Goal: Task Accomplishment & Management: Manage account settings

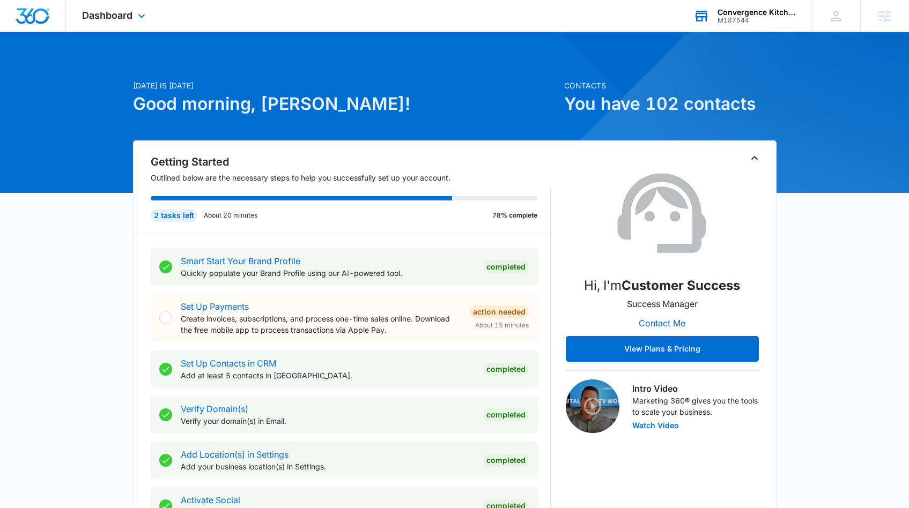
click at [746, 17] on div "M187544" at bounding box center [756, 21] width 78 height 8
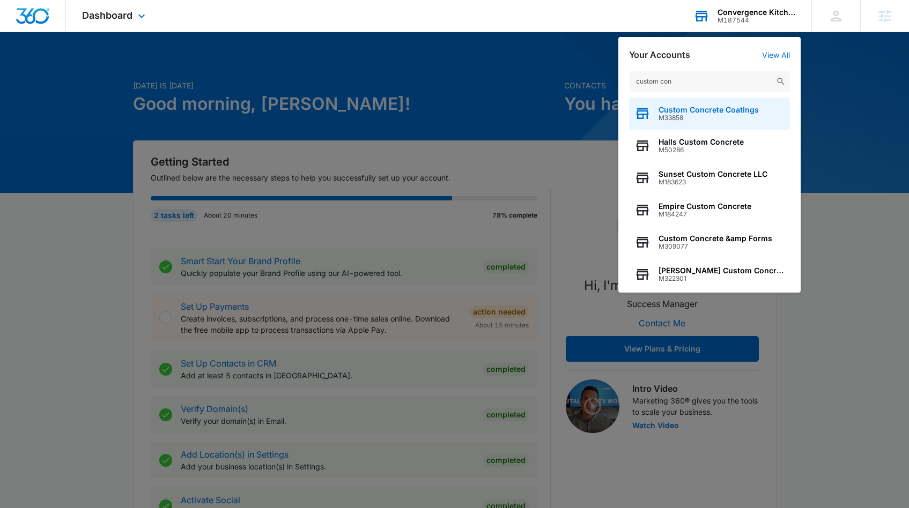
type input "custom con"
click at [704, 111] on span "Custom Concrete Coatings" at bounding box center [708, 110] width 100 height 9
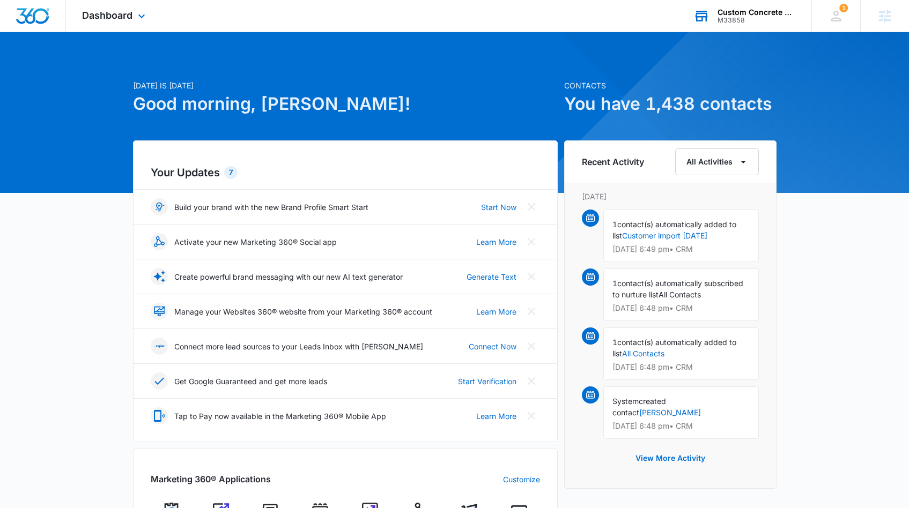
click at [152, 18] on div "Dashboard Apps Reputation Websites Forms CRM Email Social Shop Payments POS Con…" at bounding box center [115, 16] width 98 height 32
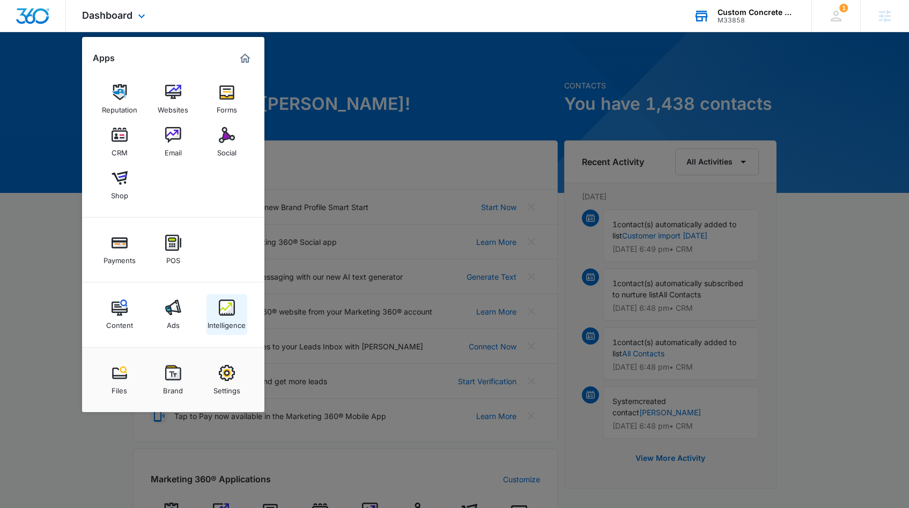
click at [234, 315] on img at bounding box center [227, 308] width 16 height 16
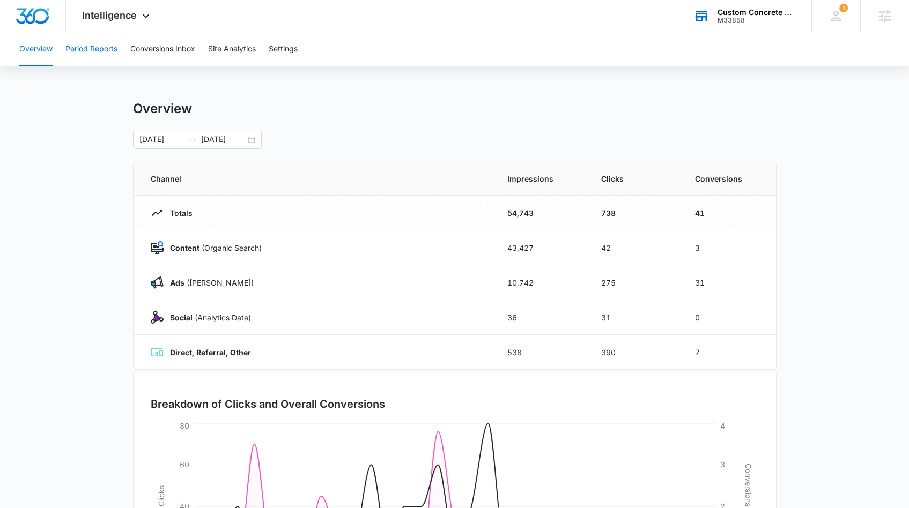
click at [105, 53] on button "Period Reports" at bounding box center [91, 49] width 52 height 34
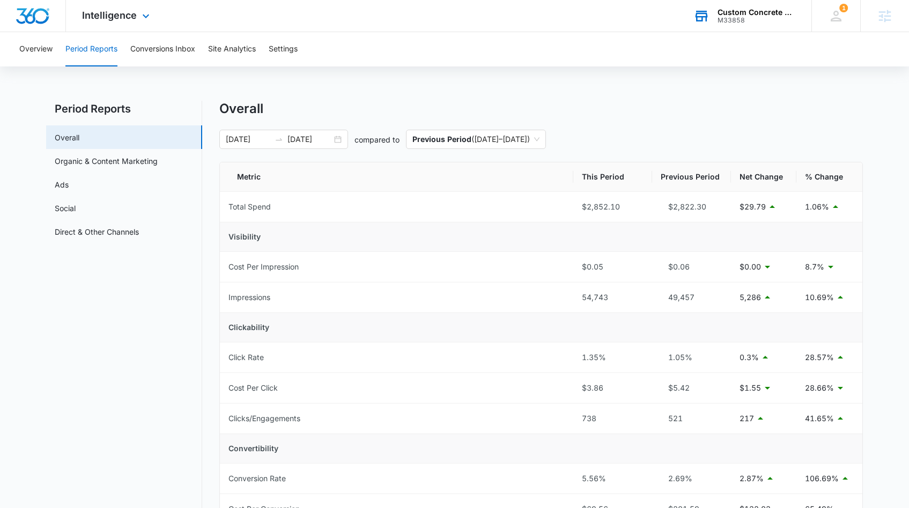
click at [138, 25] on div "Intelligence Apps Reputation Websites Forms CRM Email Social Shop Payments POS …" at bounding box center [117, 16] width 102 height 32
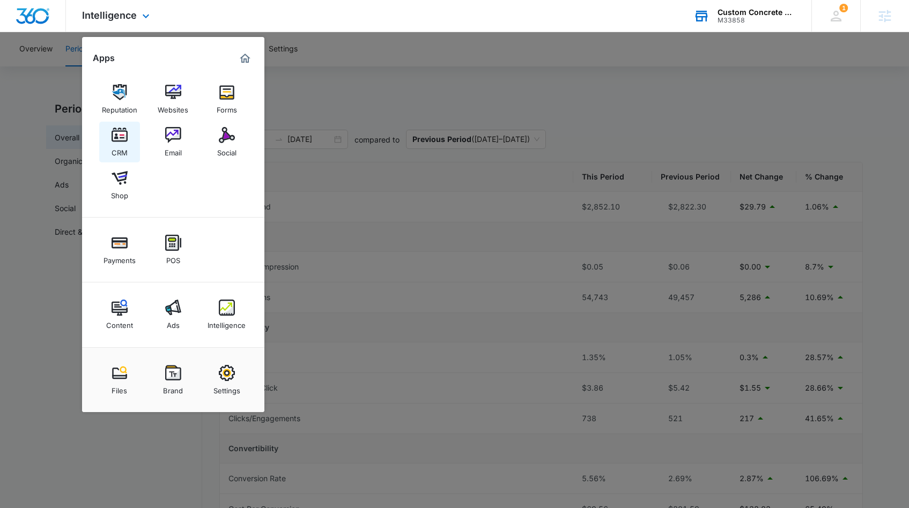
click at [131, 151] on link "CRM" at bounding box center [119, 142] width 41 height 41
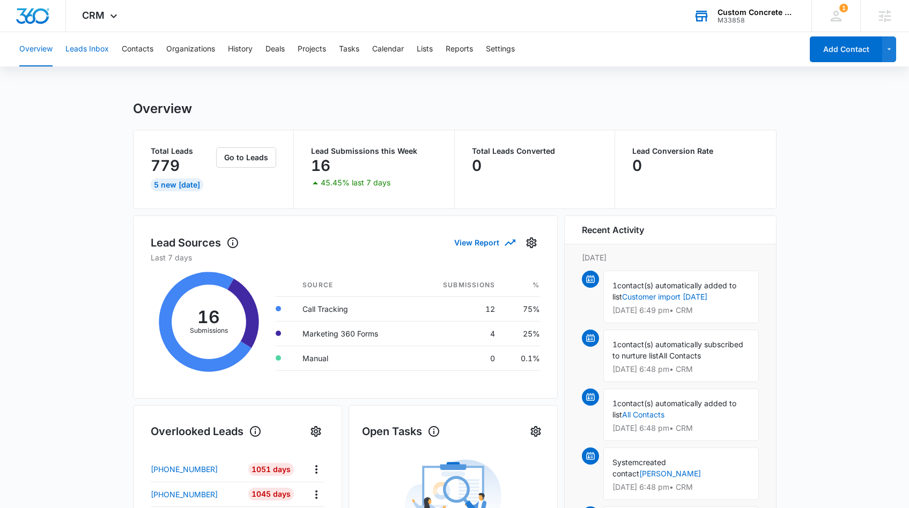
click at [107, 55] on button "Leads Inbox" at bounding box center [86, 49] width 43 height 34
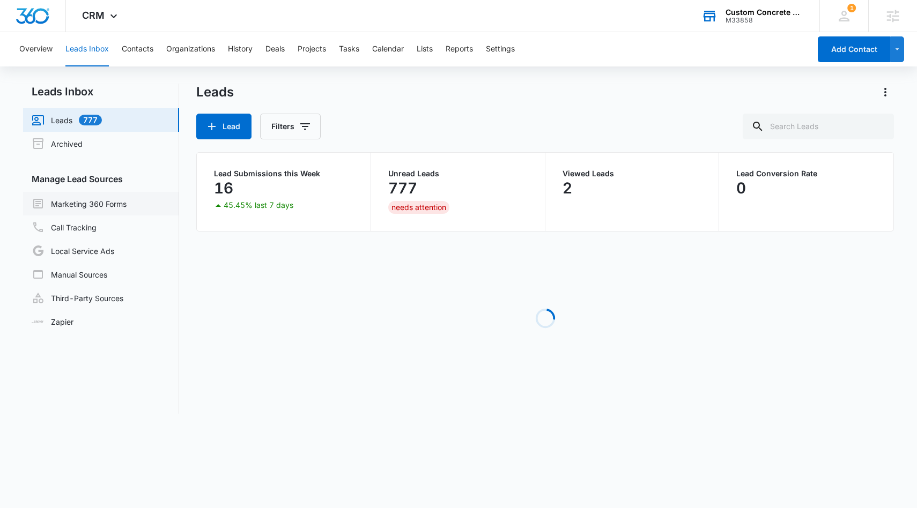
click at [117, 209] on link "Marketing 360 Forms" at bounding box center [79, 203] width 95 height 13
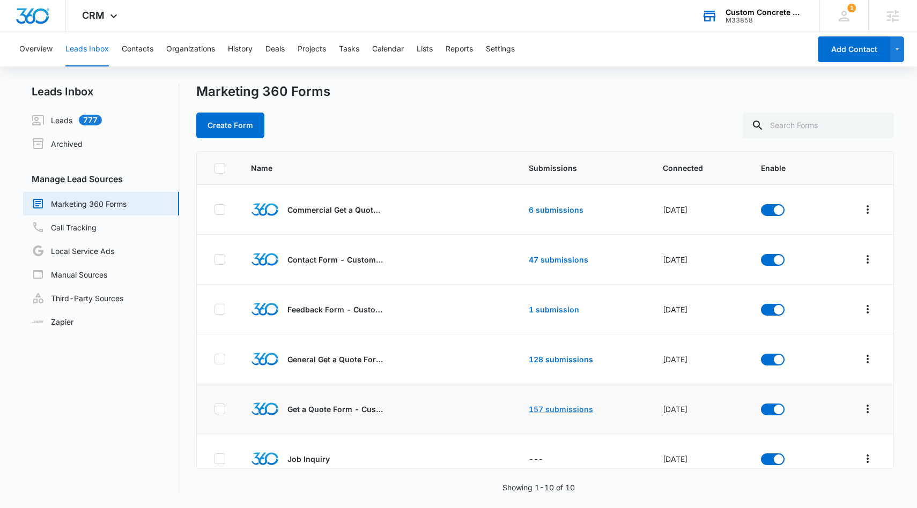
click at [536, 408] on link "157 submissions" at bounding box center [561, 409] width 64 height 9
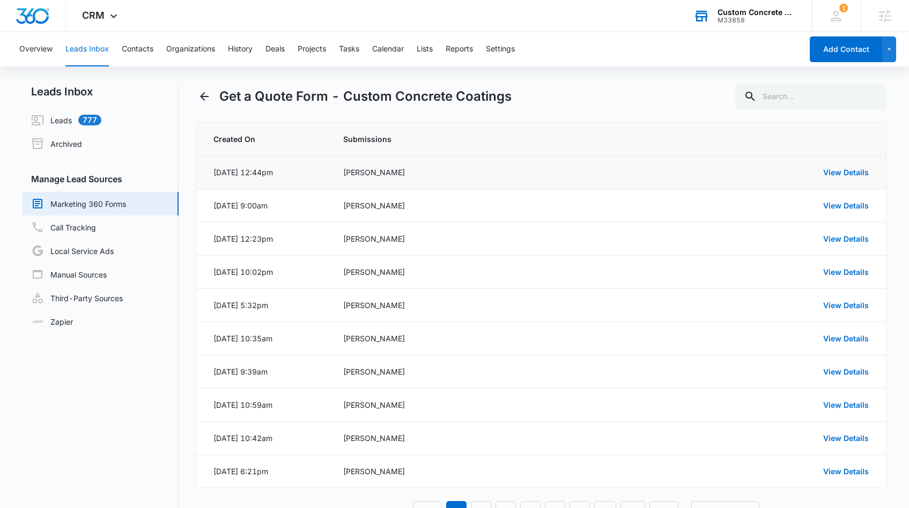
click at [337, 187] on td "Greg Conaway" at bounding box center [479, 172] width 298 height 33
click at [332, 208] on td "Brandon" at bounding box center [479, 205] width 298 height 33
click at [328, 228] on td "Feb 6, 2024 at 12:23pm" at bounding box center [263, 239] width 134 height 33
click at [328, 286] on td "Feb 1, 2024 at 10:02pm" at bounding box center [263, 272] width 134 height 33
click at [331, 317] on td "CJ Hood" at bounding box center [479, 305] width 298 height 33
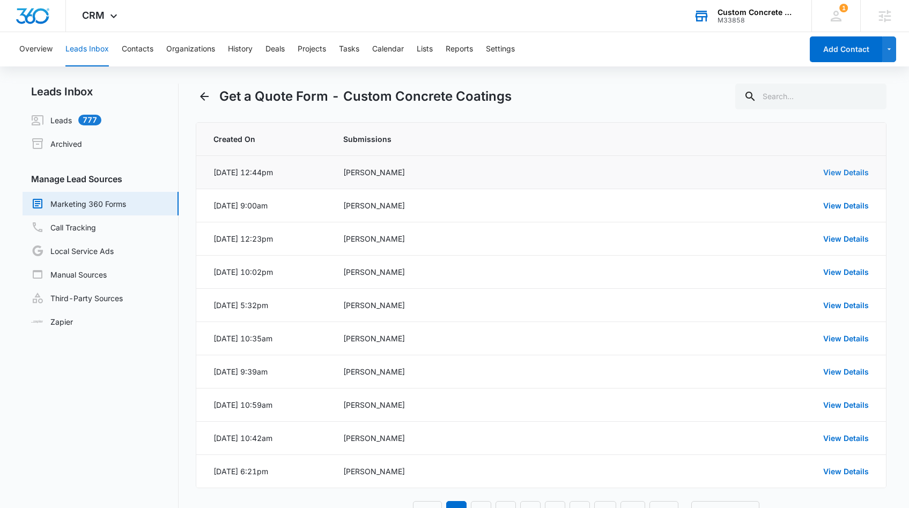
click at [844, 174] on link "View Details" at bounding box center [846, 172] width 46 height 9
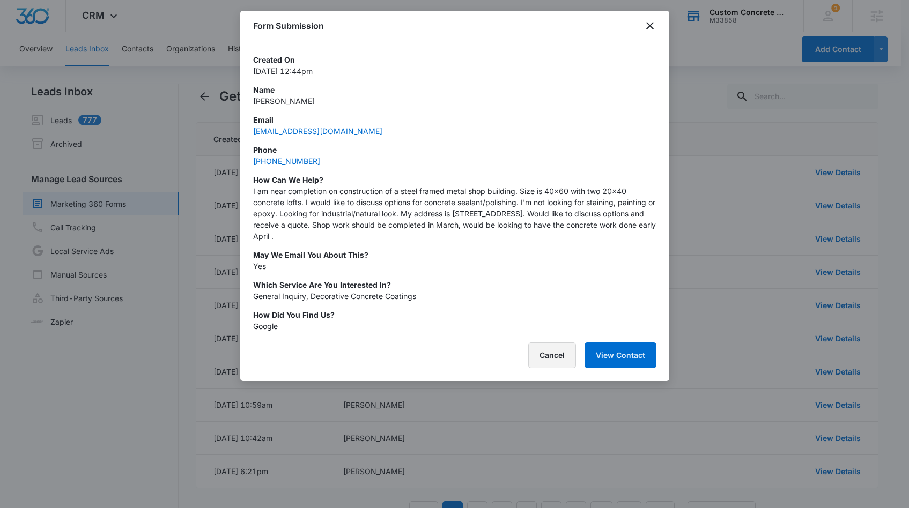
click at [542, 355] on button "Cancel" at bounding box center [552, 356] width 48 height 26
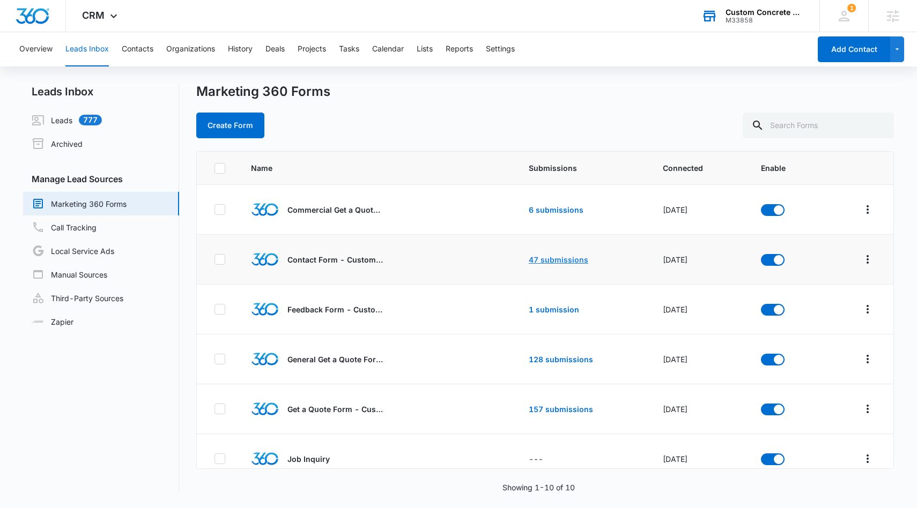
click at [547, 261] on link "47 submissions" at bounding box center [559, 259] width 60 height 9
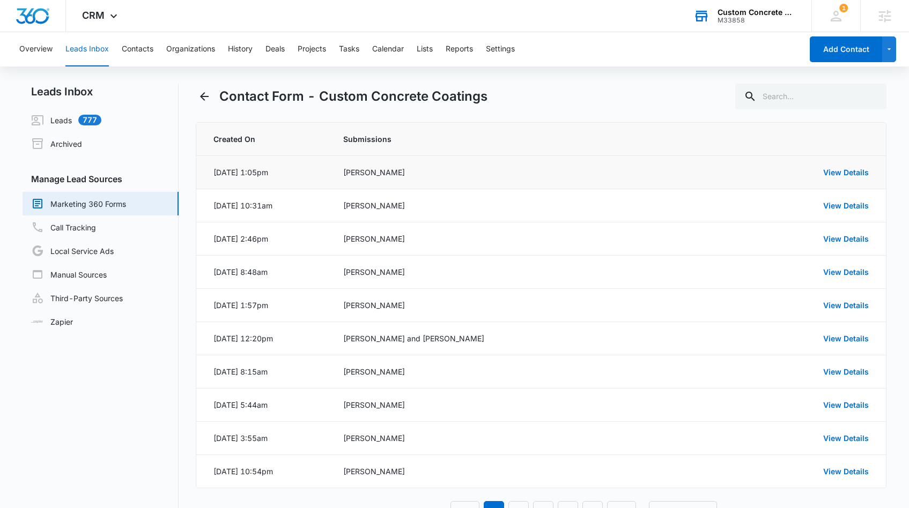
drag, startPoint x: 365, startPoint y: 176, endPoint x: 494, endPoint y: 173, distance: 128.7
click at [455, 173] on div "Richard M Brinkman" at bounding box center [521, 172] width 356 height 11
click at [837, 176] on link "View Details" at bounding box center [846, 172] width 46 height 9
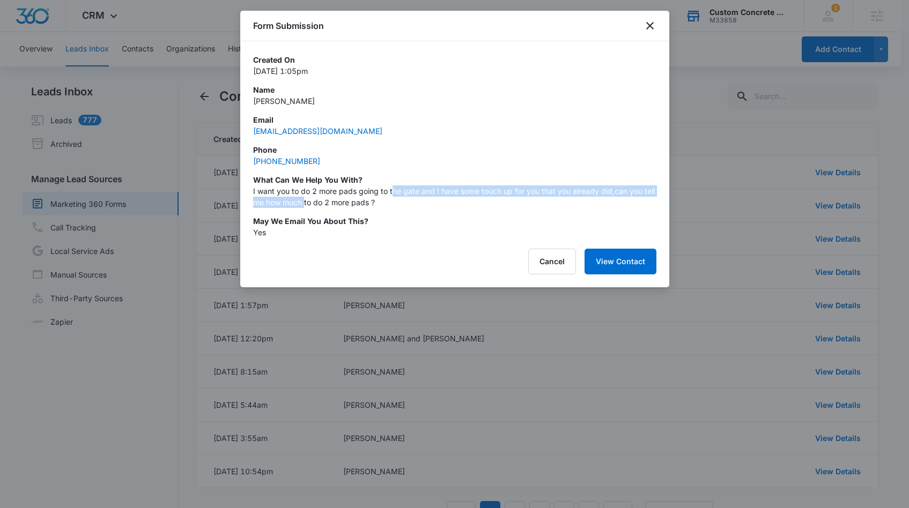
drag, startPoint x: 305, startPoint y: 199, endPoint x: 391, endPoint y: 193, distance: 86.5
click at [391, 193] on p "I want you to do 2 more pads going to the gate and I have some touch up for you…" at bounding box center [454, 197] width 403 height 23
click at [542, 257] on button "Cancel" at bounding box center [552, 262] width 48 height 26
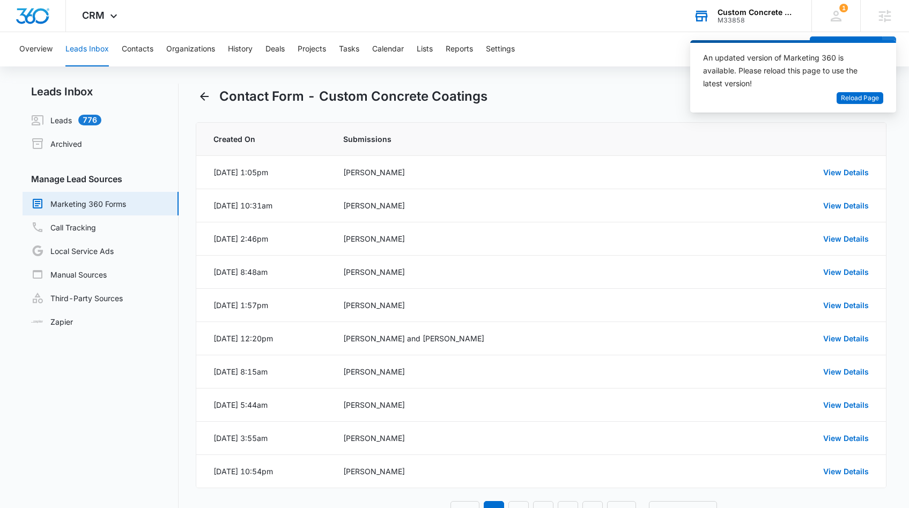
click at [771, 22] on div "M33858" at bounding box center [756, 21] width 78 height 8
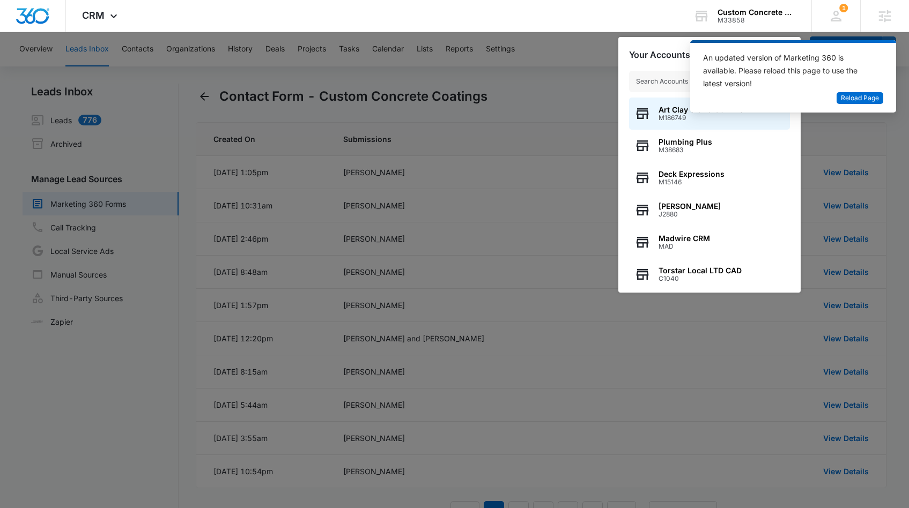
click at [672, 78] on input "text" at bounding box center [709, 81] width 161 height 21
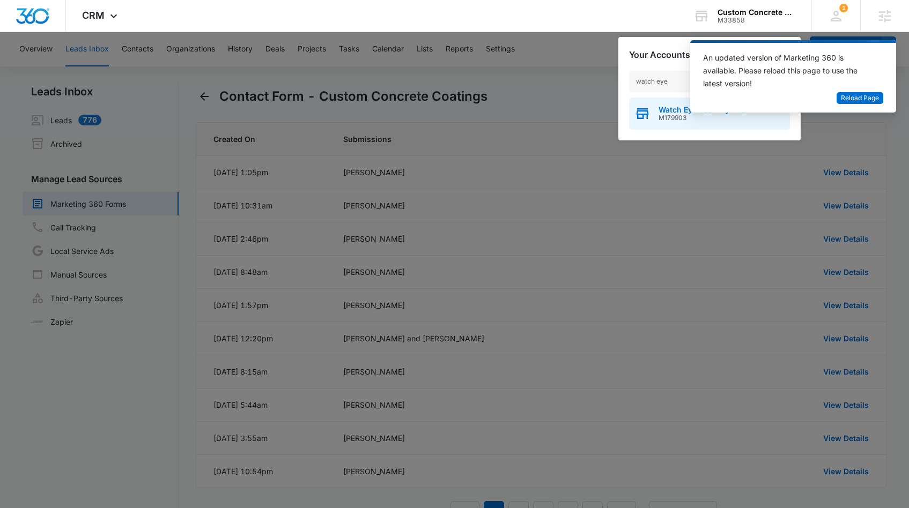
type input "watch eye"
click at [661, 116] on span "M179903" at bounding box center [701, 118] width 87 height 8
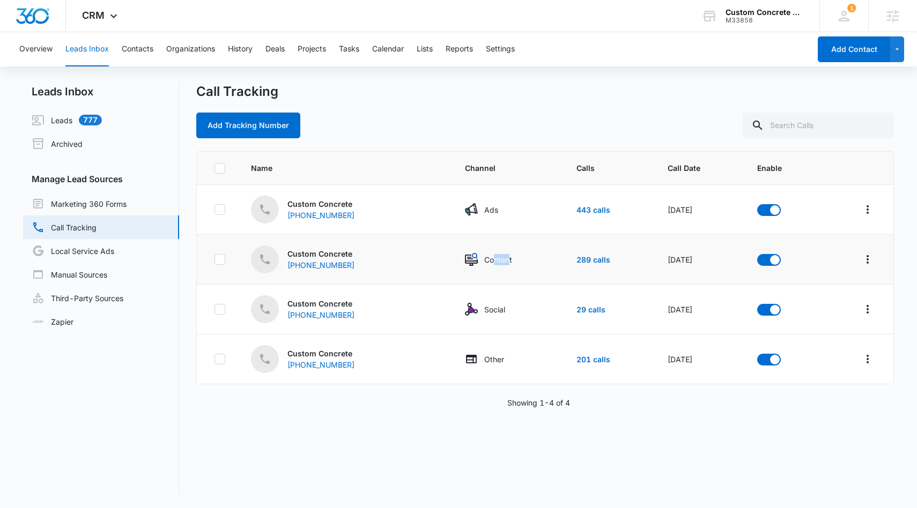
drag, startPoint x: 477, startPoint y: 261, endPoint x: 493, endPoint y: 262, distance: 16.6
click at [493, 262] on p "Content" at bounding box center [498, 259] width 28 height 11
click at [486, 307] on p "Social" at bounding box center [494, 309] width 21 height 11
drag, startPoint x: 462, startPoint y: 350, endPoint x: 480, endPoint y: 358, distance: 19.2
click at [480, 358] on td "Other" at bounding box center [508, 360] width 112 height 50
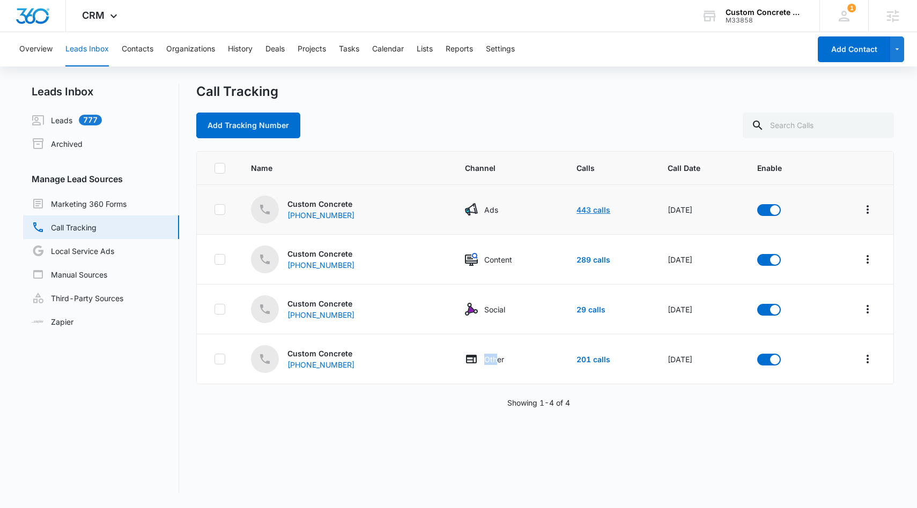
click at [576, 208] on link "443 calls" at bounding box center [593, 209] width 34 height 9
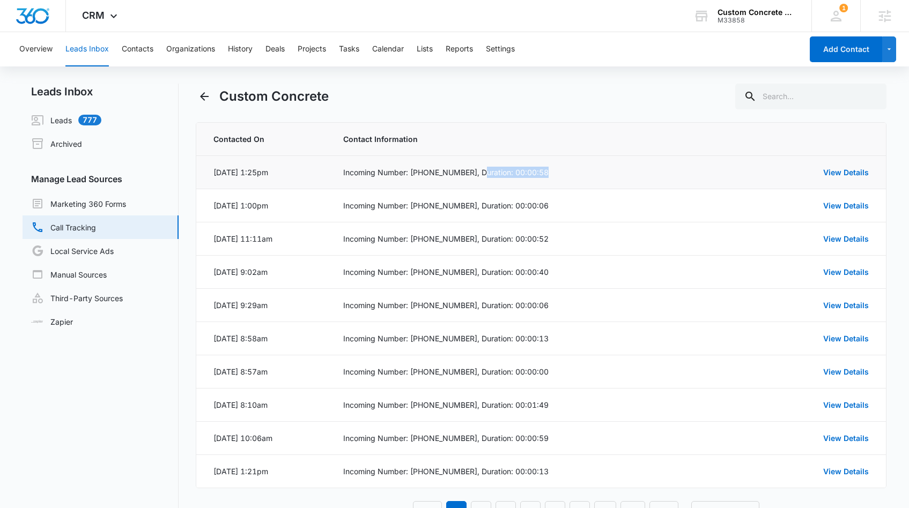
drag, startPoint x: 465, startPoint y: 179, endPoint x: 509, endPoint y: 176, distance: 43.5
click at [497, 176] on td "Incoming Number: (713) 480-2545, Duration: 00:00:58" at bounding box center [539, 172] width 418 height 33
drag, startPoint x: 509, startPoint y: 192, endPoint x: 520, endPoint y: 218, distance: 27.2
click at [511, 192] on td "Incoming Number: (361) 894-3326, Duration: 00:00:06" at bounding box center [539, 205] width 418 height 33
drag, startPoint x: 510, startPoint y: 223, endPoint x: 555, endPoint y: 227, distance: 45.2
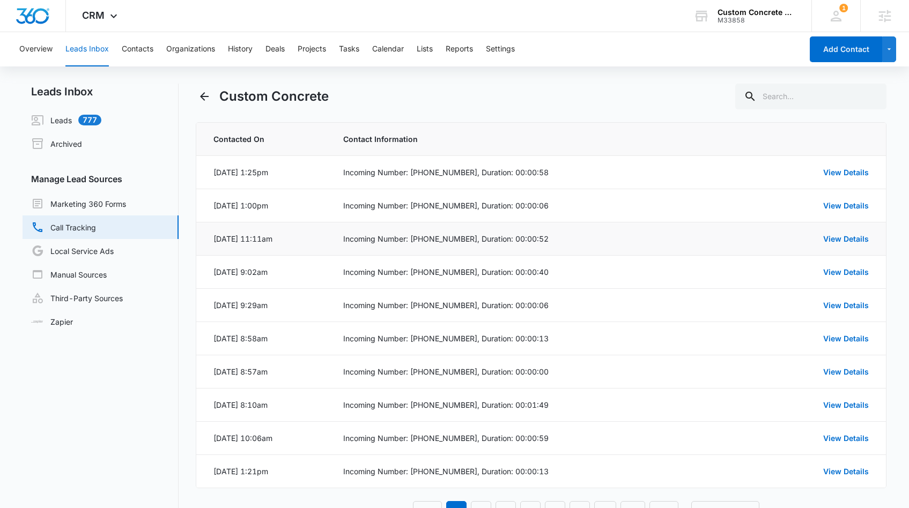
click at [550, 225] on td "Incoming Number: (512) 243-4009, Duration: 00:00:52" at bounding box center [539, 239] width 418 height 33
drag, startPoint x: 529, startPoint y: 248, endPoint x: 534, endPoint y: 286, distance: 38.4
click at [544, 249] on td "Incoming Number: (512) 243-4009, Duration: 00:00:52" at bounding box center [539, 239] width 418 height 33
drag, startPoint x: 532, startPoint y: 290, endPoint x: 560, endPoint y: 292, distance: 28.0
click at [559, 292] on td "Incoming Number: (346) 599-8459, Duration: 00:00:06" at bounding box center [539, 305] width 418 height 33
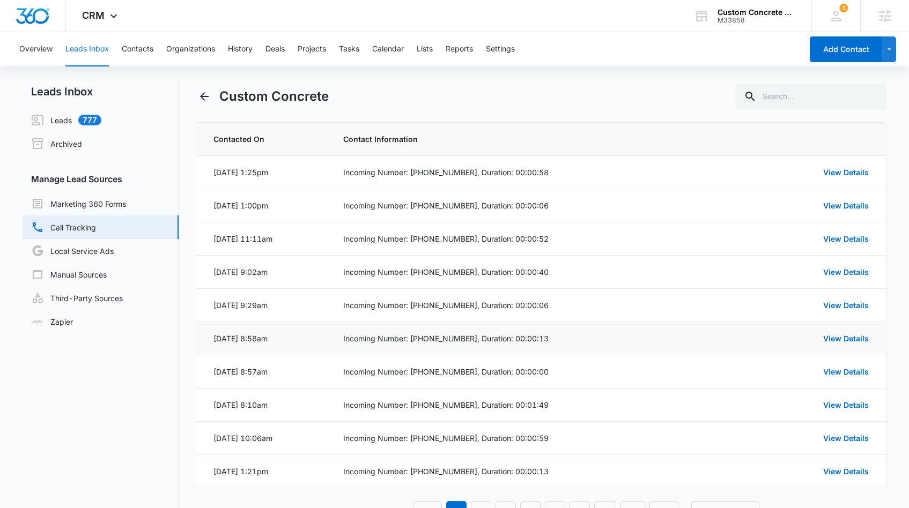
drag, startPoint x: 534, startPoint y: 323, endPoint x: 539, endPoint y: 329, distance: 7.6
click at [538, 324] on td "Incoming Number: (346) 402-6447, Duration: 00:00:13" at bounding box center [539, 338] width 418 height 33
click at [530, 361] on td "Incoming Number: (832) 860-2422, Duration: 00:00:00" at bounding box center [539, 371] width 418 height 33
drag, startPoint x: 517, startPoint y: 396, endPoint x: 540, endPoint y: 408, distance: 25.9
click at [546, 398] on td "Incoming Number: (832) 385-9275, Duration: 00:01:49" at bounding box center [539, 405] width 418 height 33
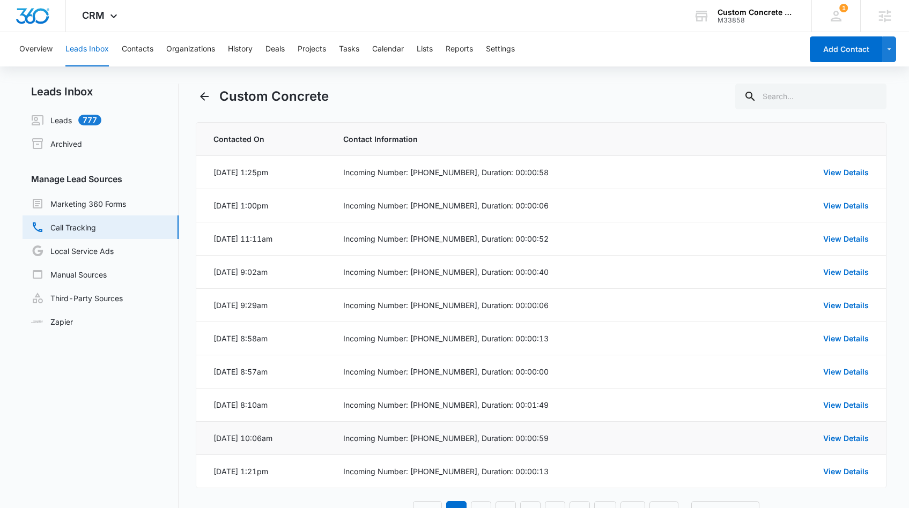
drag, startPoint x: 502, startPoint y: 426, endPoint x: 547, endPoint y: 424, distance: 45.6
click at [542, 423] on td "Incoming Number: (832) 873-2120, Duration: 00:00:59" at bounding box center [539, 438] width 418 height 33
click at [832, 172] on link "View Details" at bounding box center [846, 172] width 46 height 9
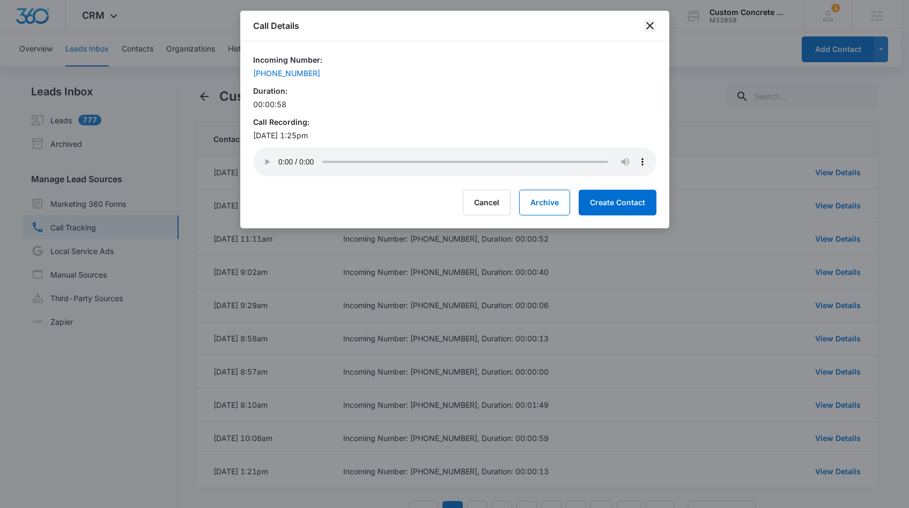
click at [651, 29] on icon "close" at bounding box center [649, 25] width 13 height 13
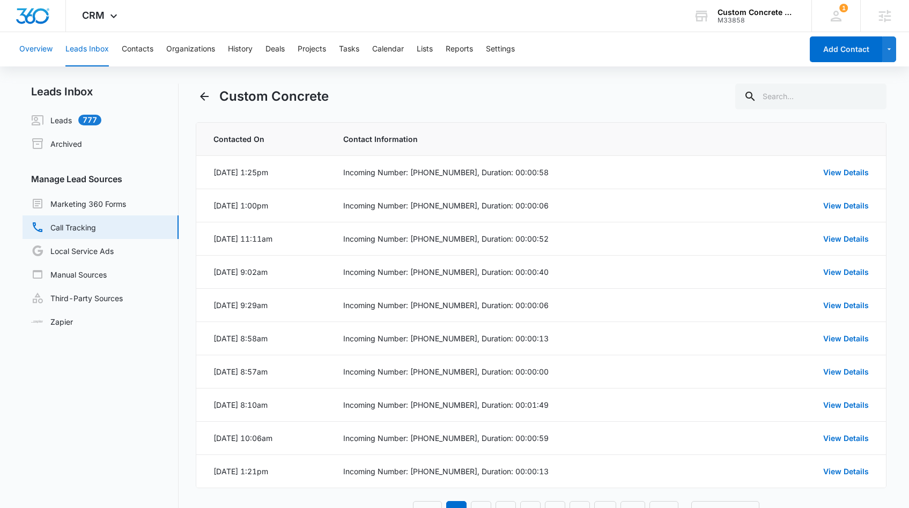
click at [47, 52] on button "Overview" at bounding box center [35, 49] width 33 height 34
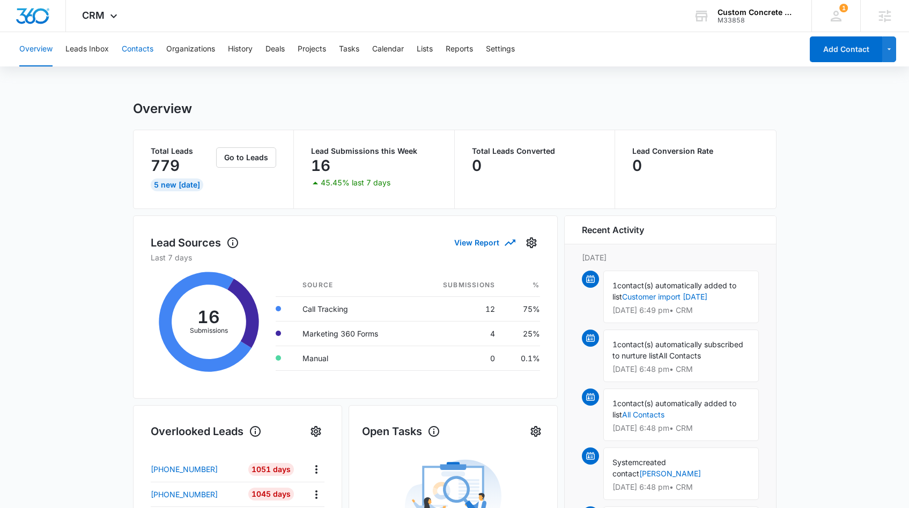
click at [137, 61] on button "Contacts" at bounding box center [138, 49] width 32 height 34
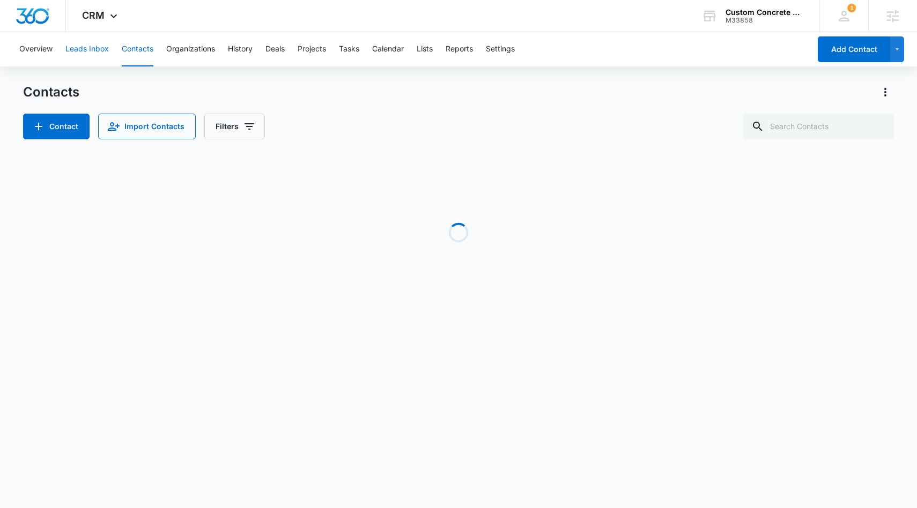
click at [98, 44] on button "Leads Inbox" at bounding box center [86, 49] width 43 height 34
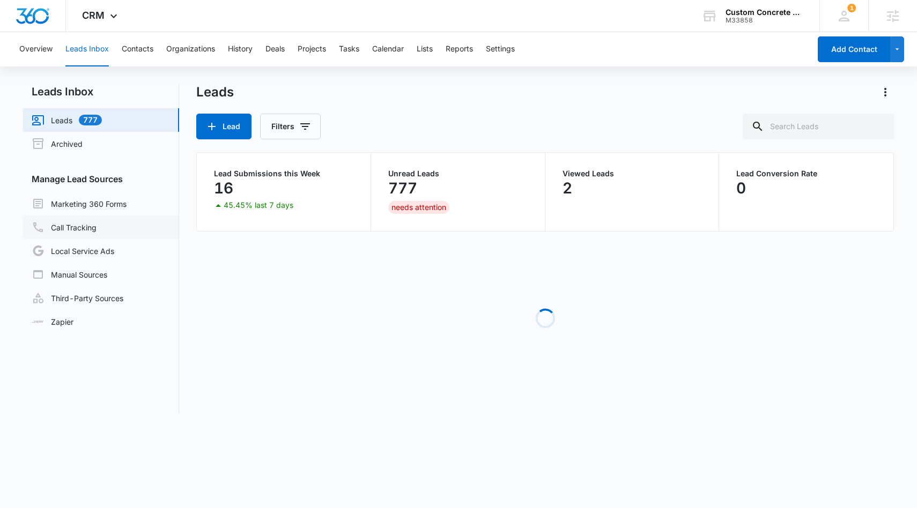
click at [86, 234] on link "Call Tracking" at bounding box center [64, 227] width 65 height 13
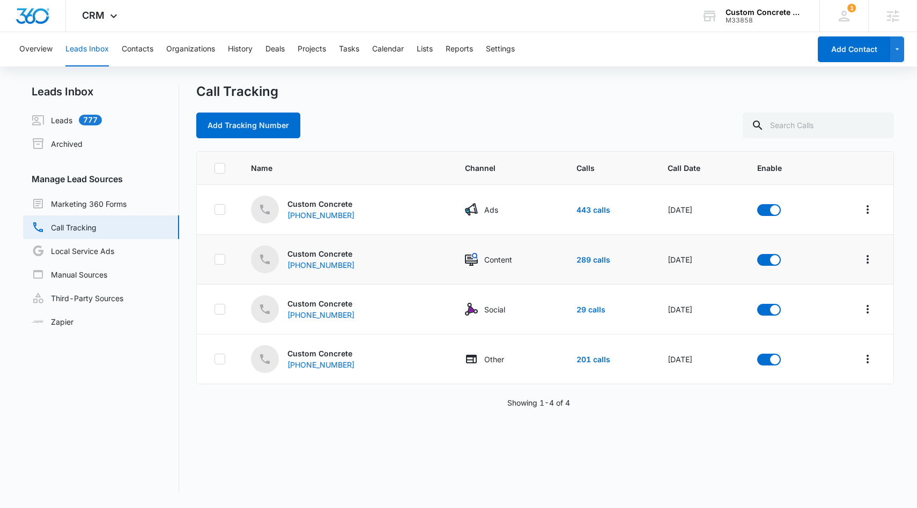
click at [573, 264] on td "289 calls" at bounding box center [609, 260] width 91 height 50
click at [576, 263] on link "289 calls" at bounding box center [593, 259] width 34 height 9
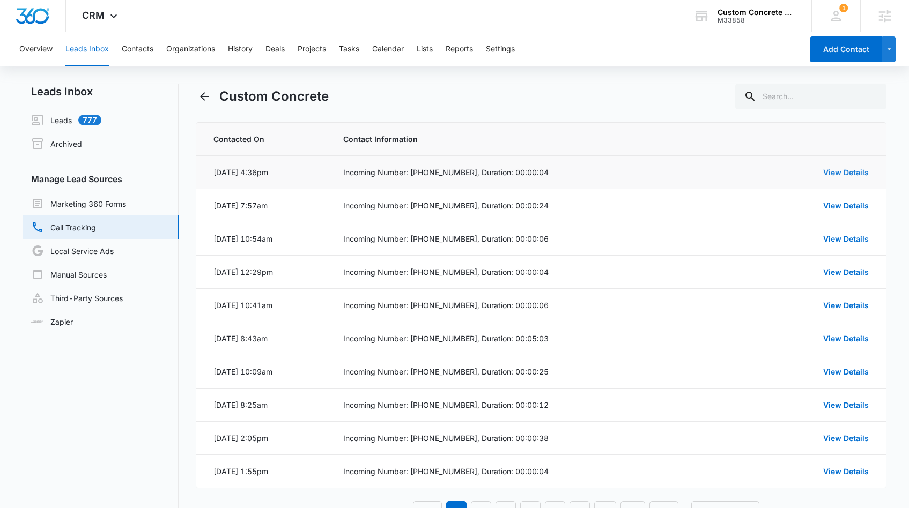
click at [839, 168] on link "View Details" at bounding box center [846, 172] width 46 height 9
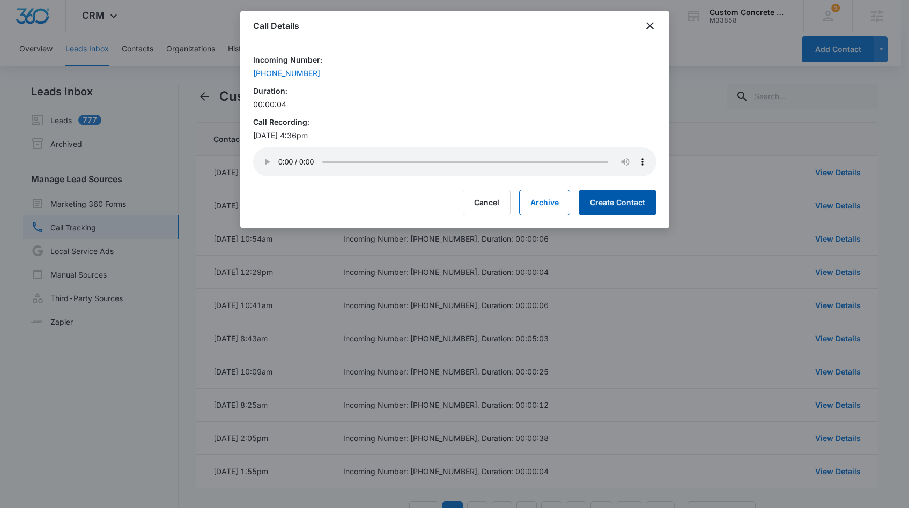
click at [648, 204] on button "Create Contact" at bounding box center [618, 203] width 78 height 26
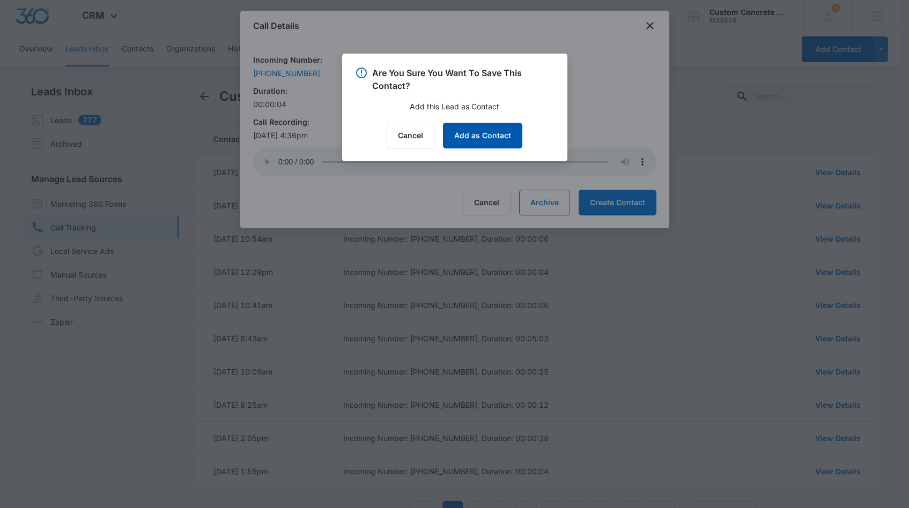
click at [472, 133] on button "Add as Contact" at bounding box center [482, 136] width 79 height 26
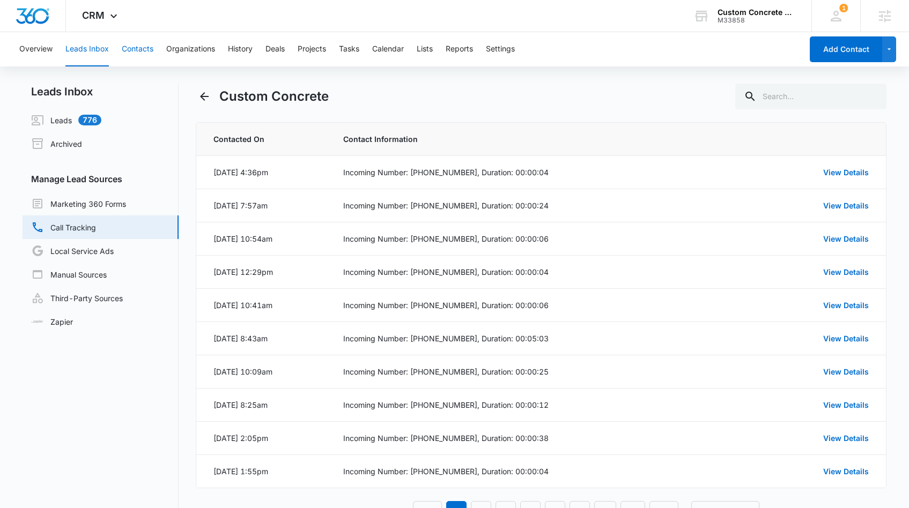
click at [151, 50] on button "Contacts" at bounding box center [138, 49] width 32 height 34
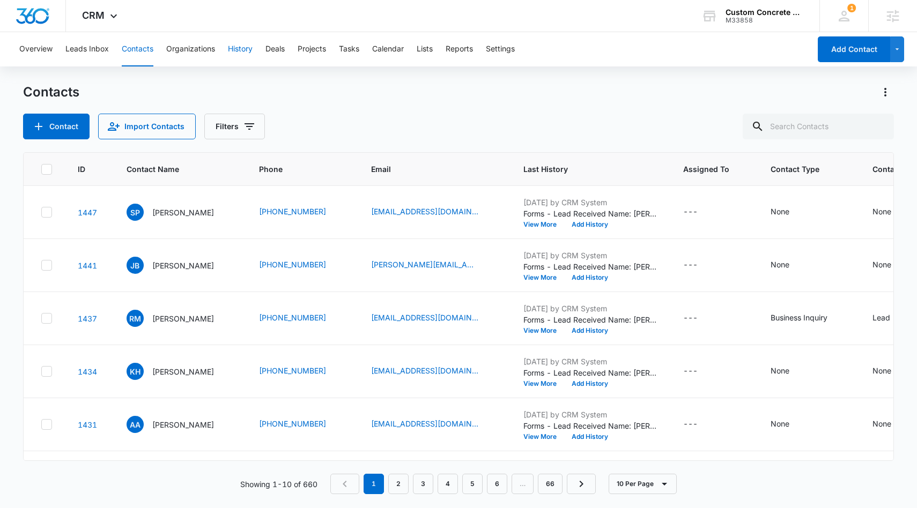
click at [234, 54] on button "History" at bounding box center [240, 49] width 25 height 34
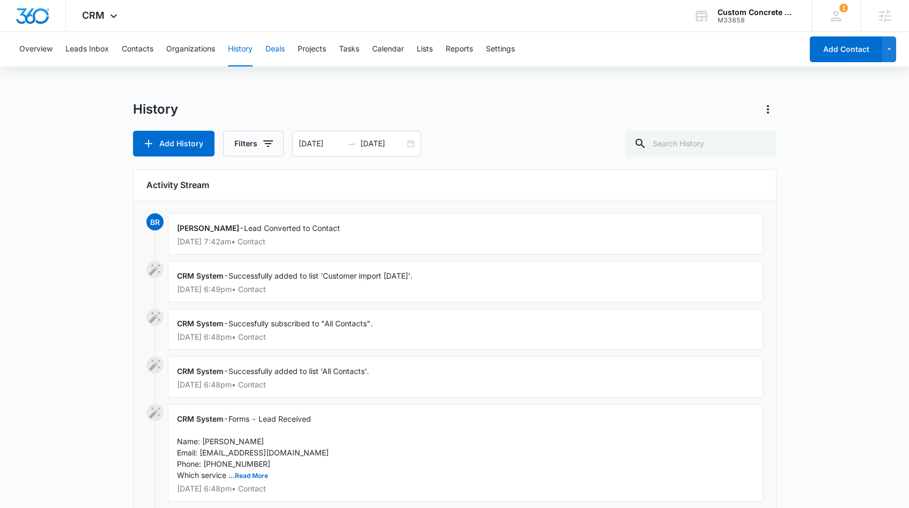
click at [278, 49] on button "Deals" at bounding box center [274, 49] width 19 height 34
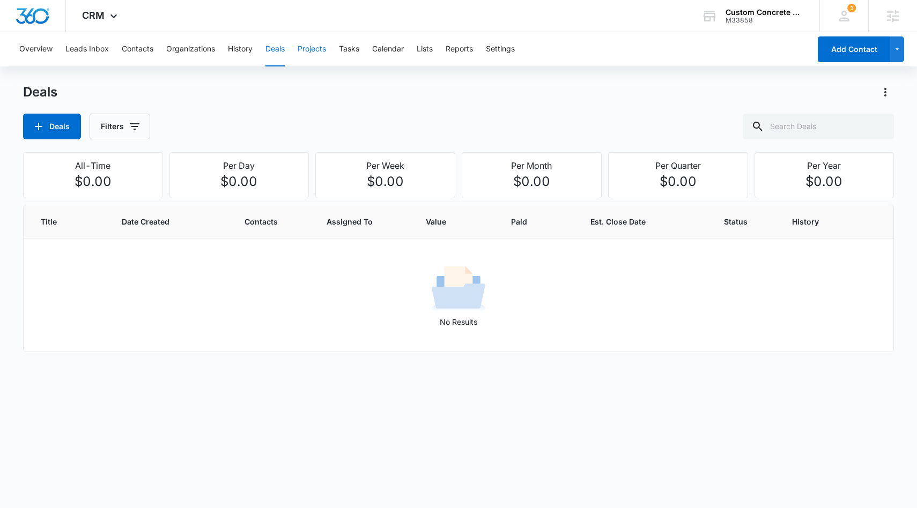
click at [301, 55] on button "Projects" at bounding box center [312, 49] width 28 height 34
click at [337, 61] on div "Overview Leads Inbox Contacts Organizations History Deals Projects Tasks Calend…" at bounding box center [411, 49] width 797 height 34
click at [342, 57] on button "Tasks" at bounding box center [349, 49] width 20 height 34
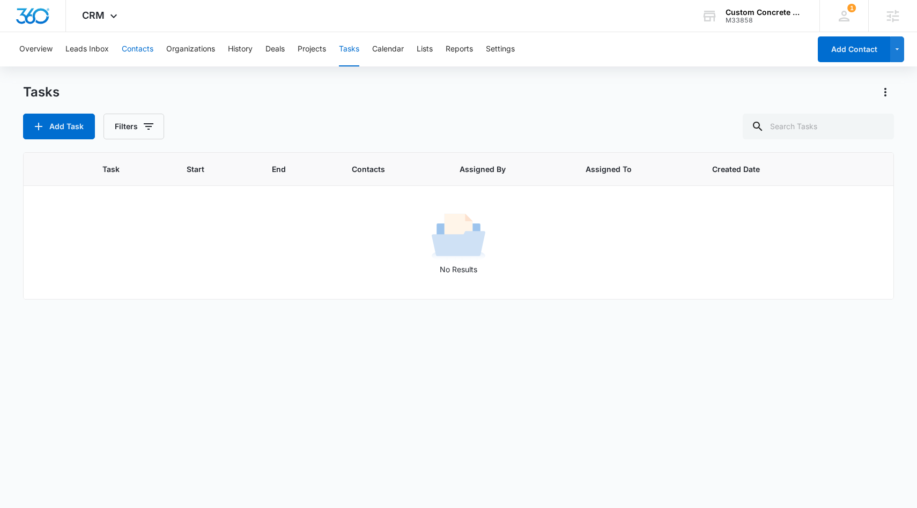
click at [153, 56] on button "Contacts" at bounding box center [138, 49] width 32 height 34
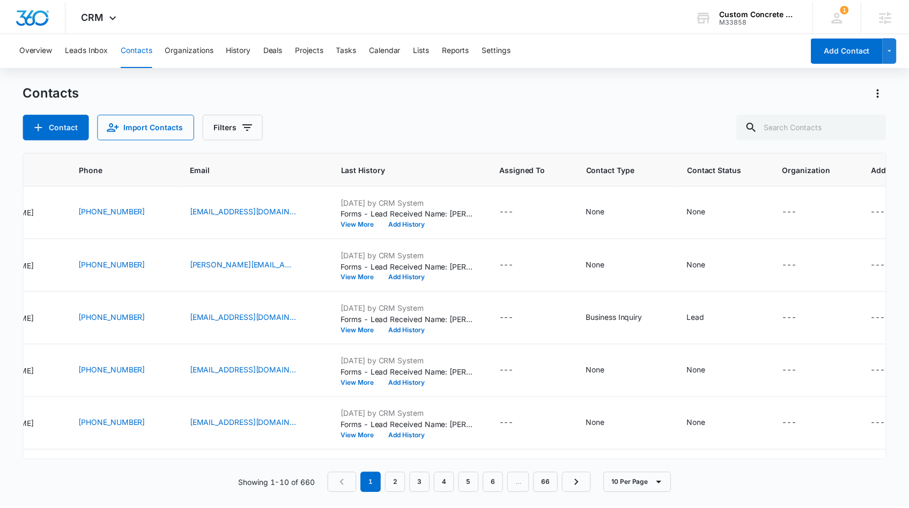
scroll to position [0, 238]
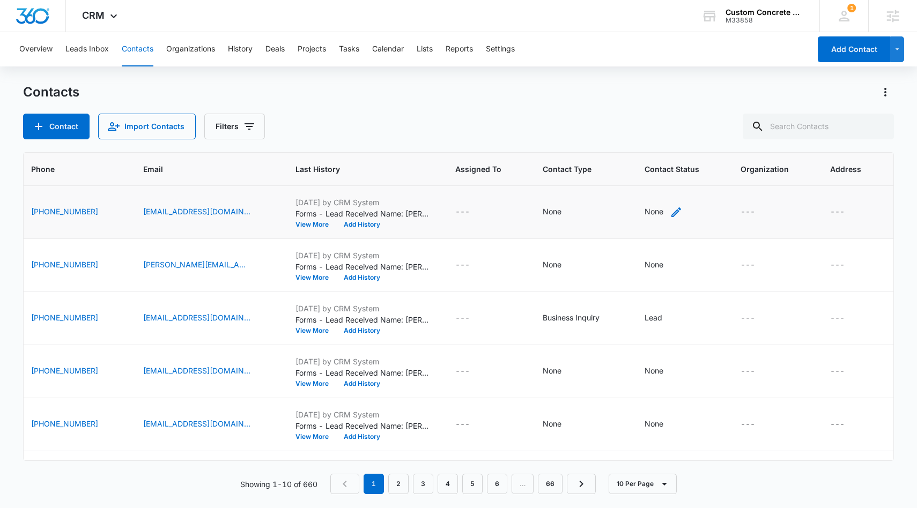
click at [670, 212] on icon "Contact Status - None - Select to Edit Field" at bounding box center [676, 212] width 13 height 13
click at [657, 151] on div "Contact Status" at bounding box center [648, 144] width 76 height 24
click at [521, 129] on div "Contact Import Contacts Filters" at bounding box center [458, 127] width 871 height 26
click at [427, 50] on button "Lists" at bounding box center [425, 49] width 16 height 34
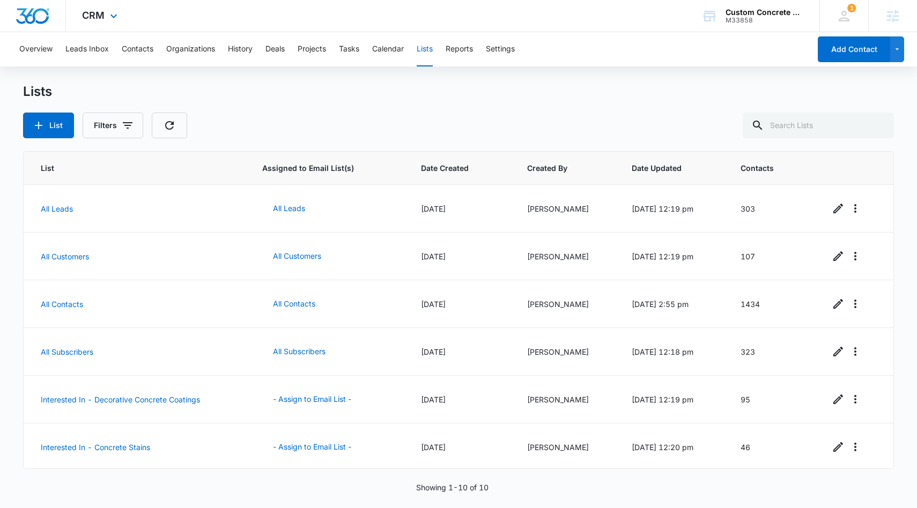
click at [84, 27] on div "CRM Apps Reputation Websites Forms CRM Email Social Shop Payments POS Content A…" at bounding box center [101, 16] width 70 height 32
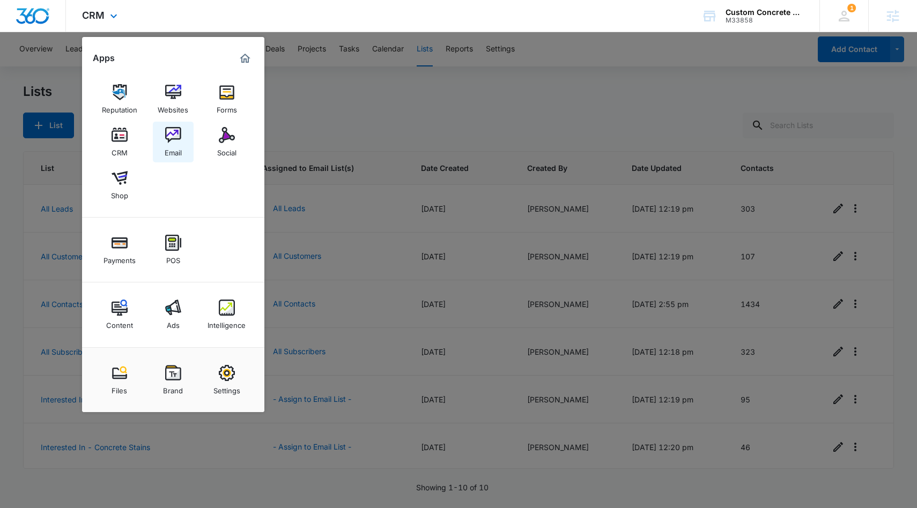
click at [179, 152] on div "Email" at bounding box center [173, 150] width 17 height 14
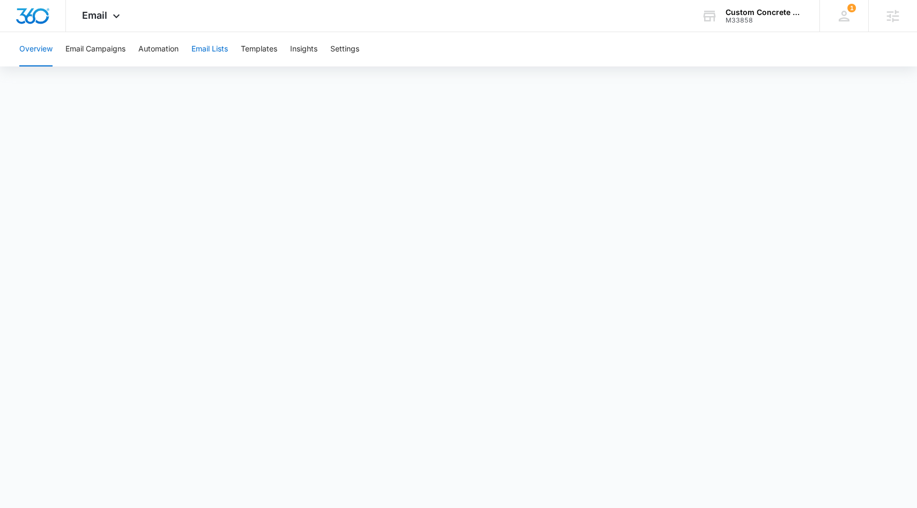
click at [223, 58] on button "Email Lists" at bounding box center [209, 49] width 36 height 34
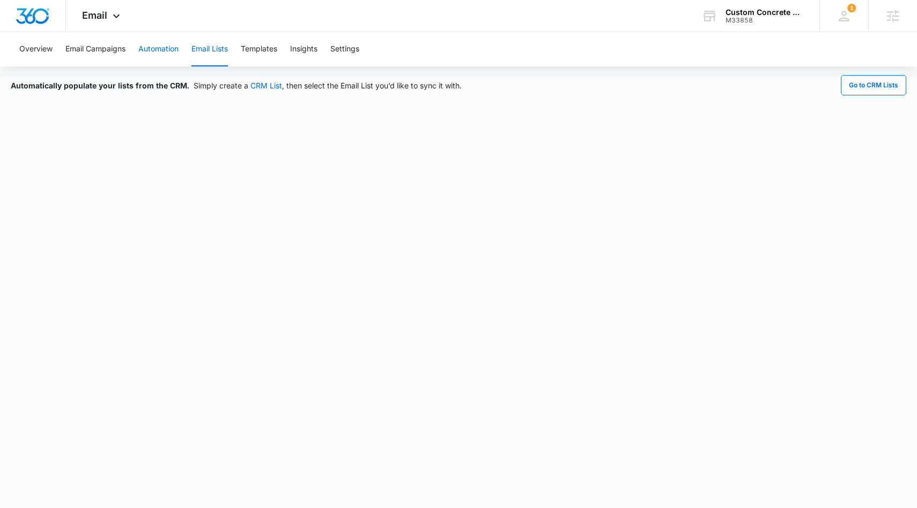
click at [166, 56] on button "Automation" at bounding box center [158, 49] width 40 height 34
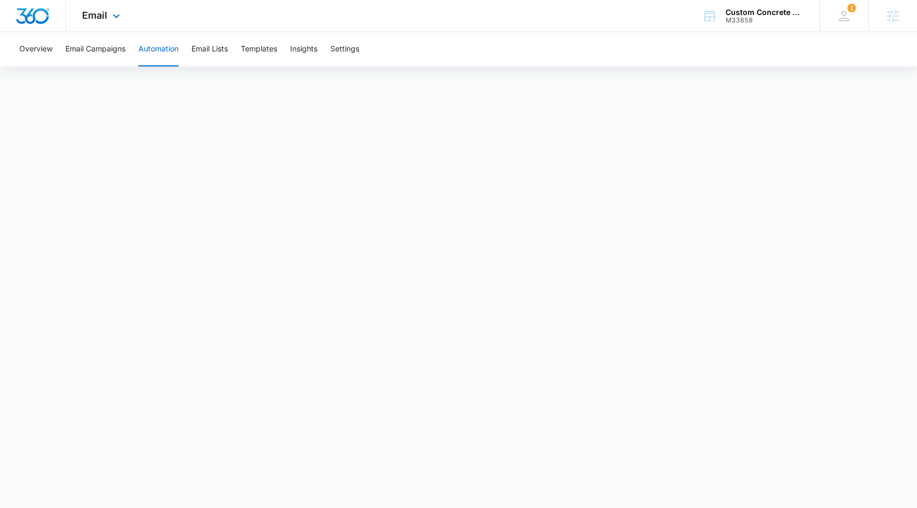
click at [107, 10] on div "Email Apps Reputation Websites Forms CRM Email Social Shop Payments POS Content…" at bounding box center [102, 16] width 73 height 32
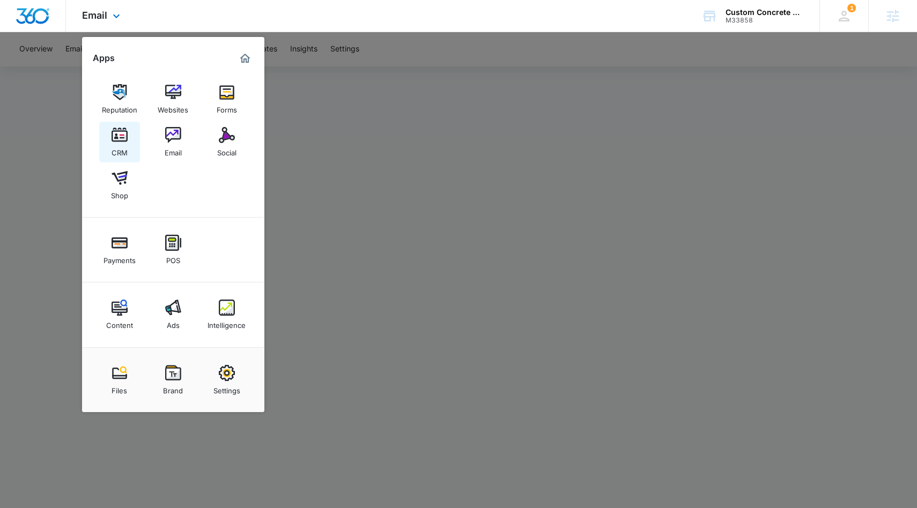
click at [109, 147] on link "CRM" at bounding box center [119, 142] width 41 height 41
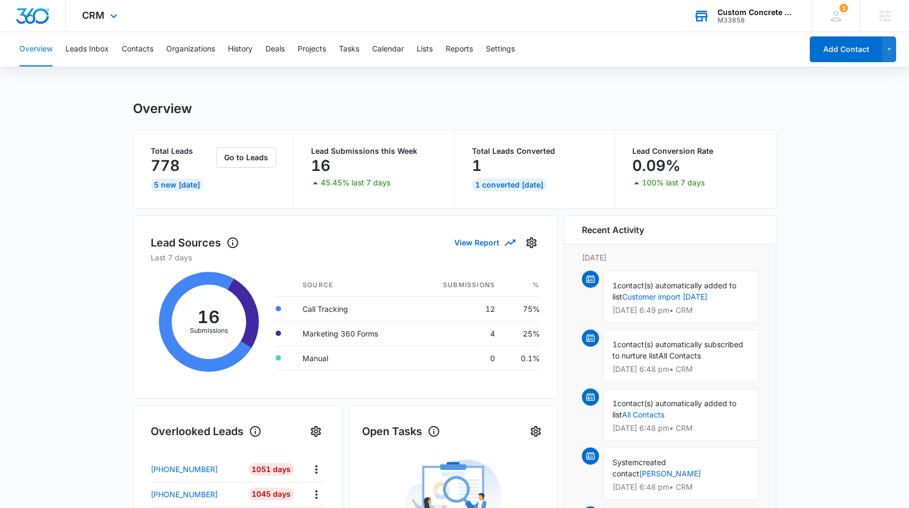
click at [764, 18] on div "M33858" at bounding box center [756, 21] width 78 height 8
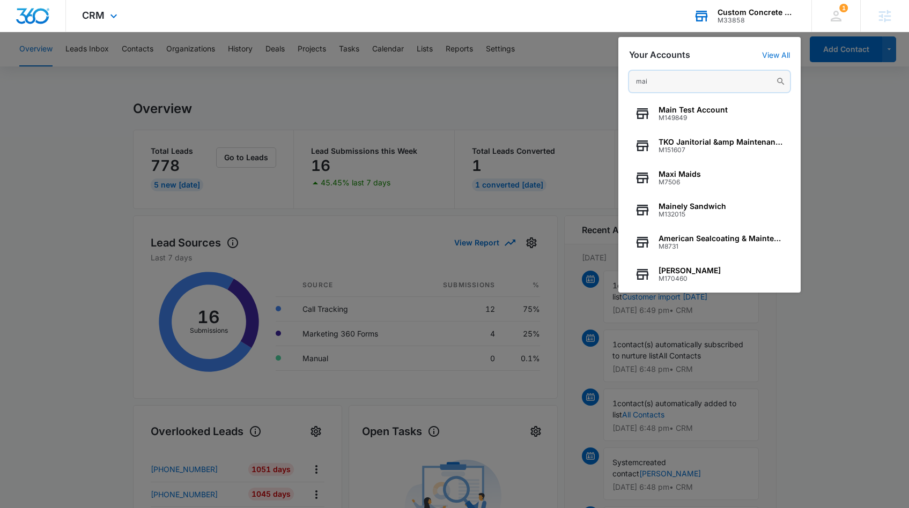
click at [707, 74] on input "mai" at bounding box center [709, 81] width 161 height 21
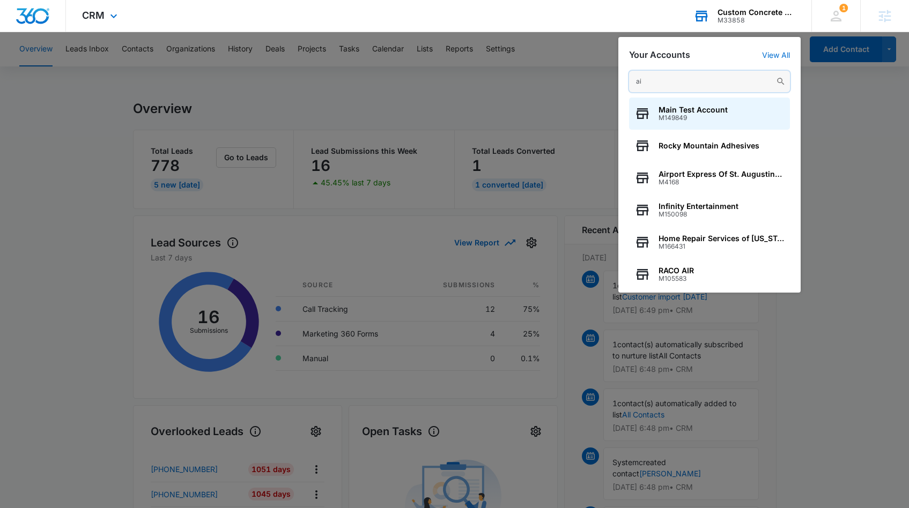
type input "a"
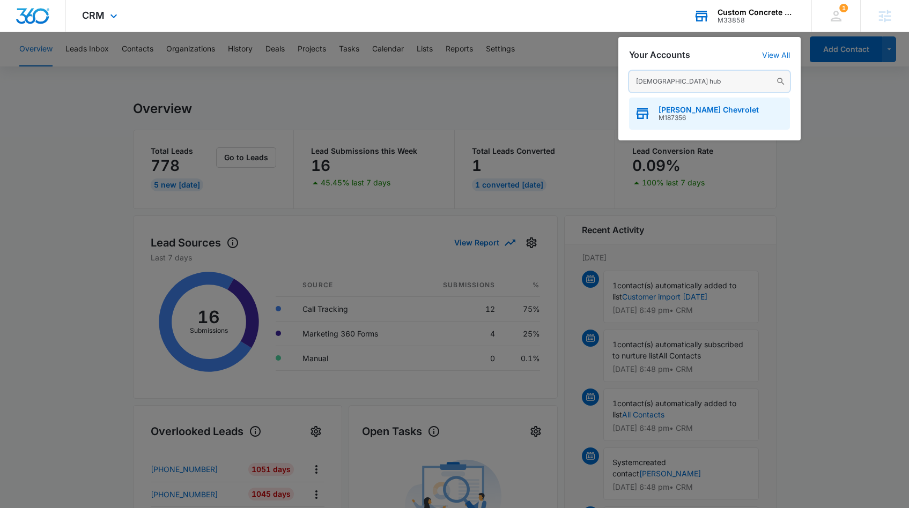
type input "christi hub"
click at [697, 121] on span "M187356" at bounding box center [708, 118] width 100 height 8
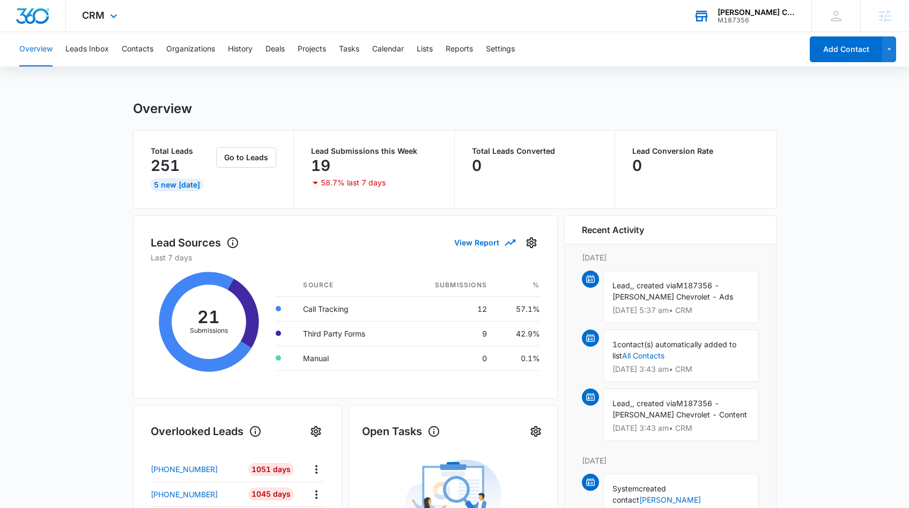
drag, startPoint x: 131, startPoint y: 9, endPoint x: 127, endPoint y: 11, distance: 5.5
click at [128, 10] on div "CRM Apps Reputation Forms CRM Email Social Payments POS Content Ads Intelligenc…" at bounding box center [101, 16] width 70 height 32
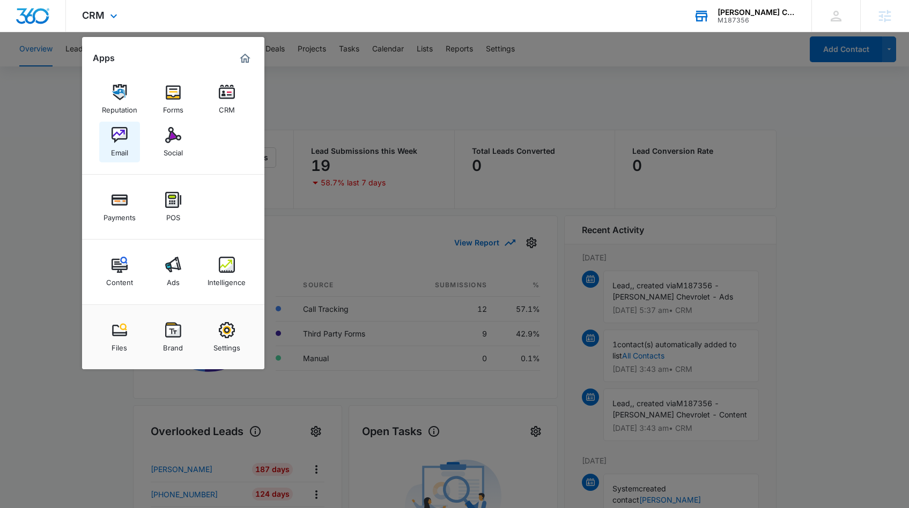
click at [109, 150] on link "Email" at bounding box center [119, 142] width 41 height 41
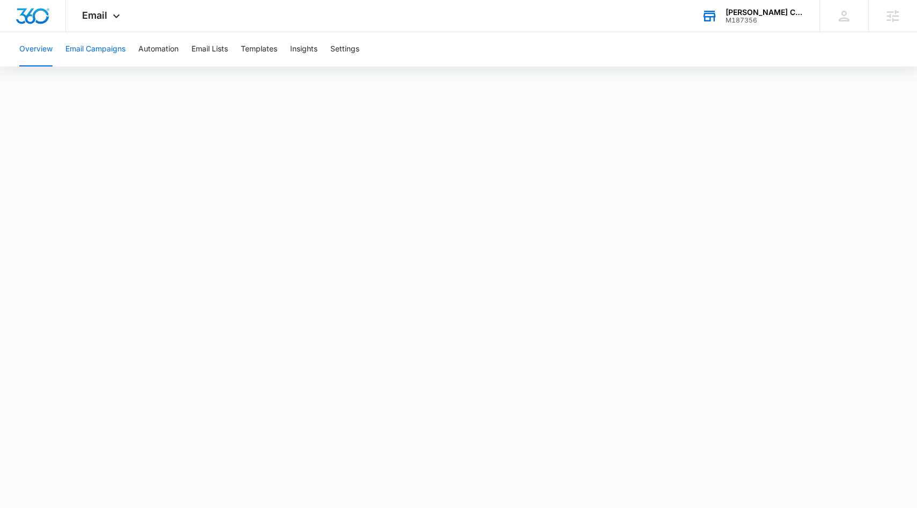
click at [121, 57] on button "Email Campaigns" at bounding box center [95, 49] width 60 height 34
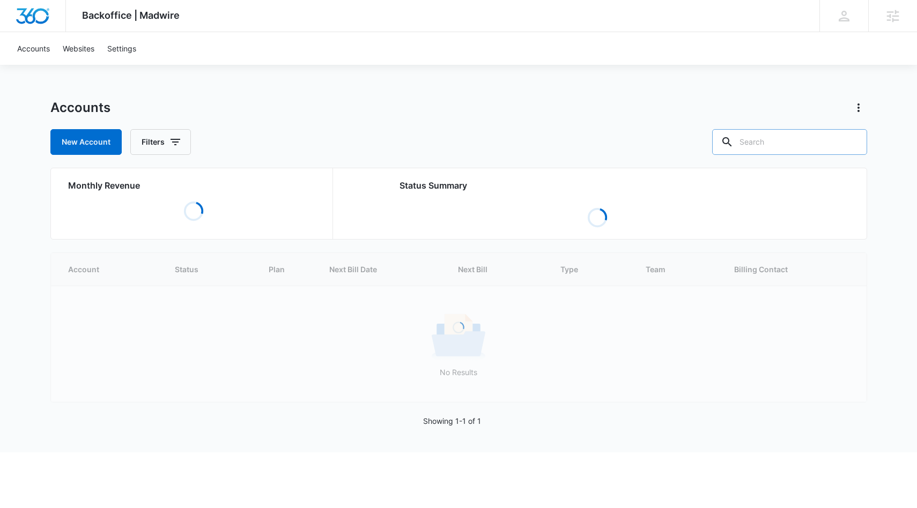
click at [831, 147] on input "text" at bounding box center [789, 142] width 155 height 26
paste input "M315954"
type input "M315954"
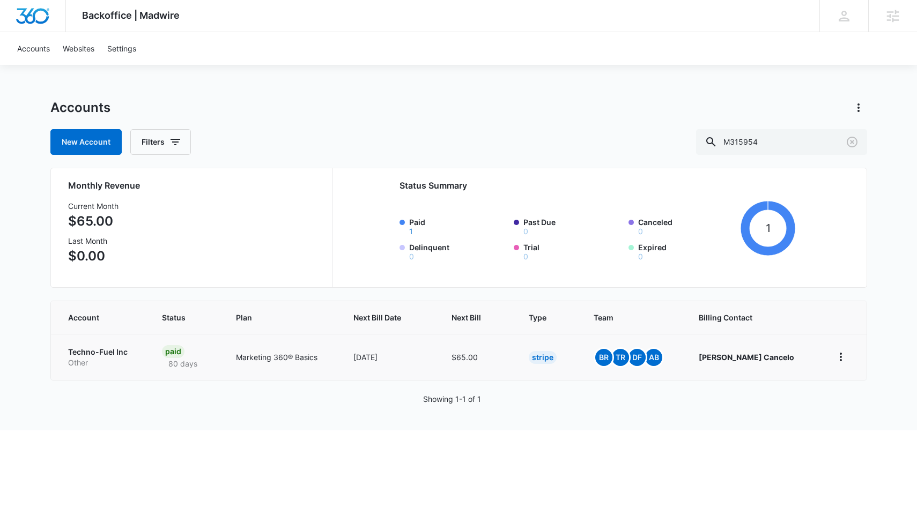
click at [94, 353] on p "Techno-Fuel Inc" at bounding box center [102, 352] width 68 height 11
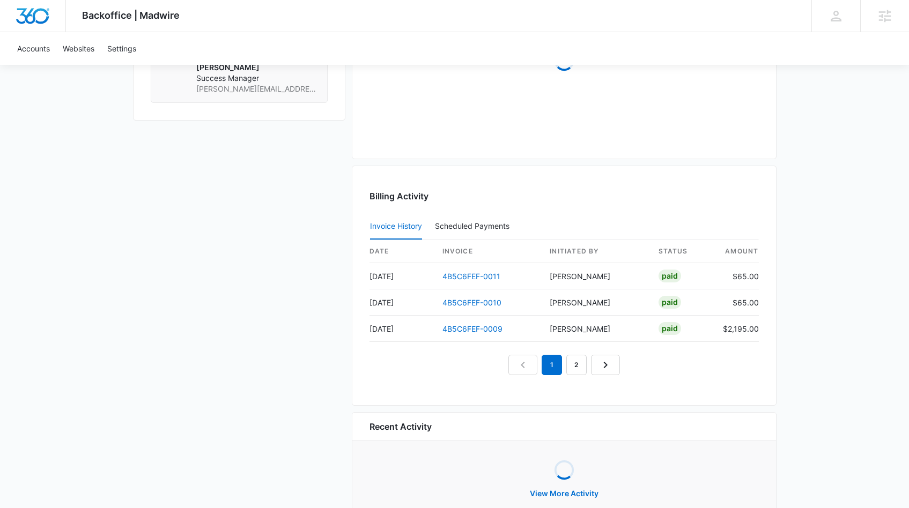
scroll to position [994, 0]
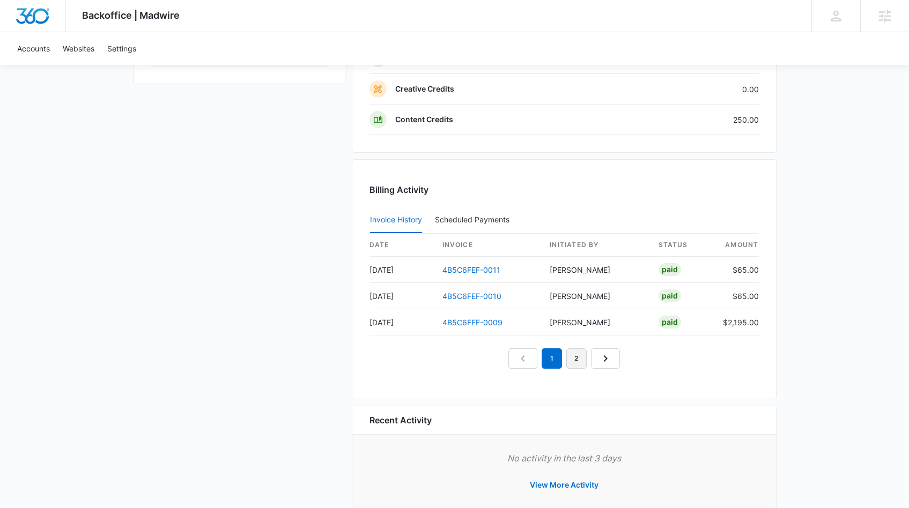
click at [577, 367] on link "2" at bounding box center [576, 359] width 20 height 20
click at [580, 363] on link "3" at bounding box center [589, 359] width 20 height 20
click at [585, 360] on em "3" at bounding box center [576, 359] width 20 height 20
click at [588, 358] on nav "1 2 3 4" at bounding box center [564, 359] width 161 height 20
click at [594, 362] on link "4" at bounding box center [601, 359] width 20 height 20
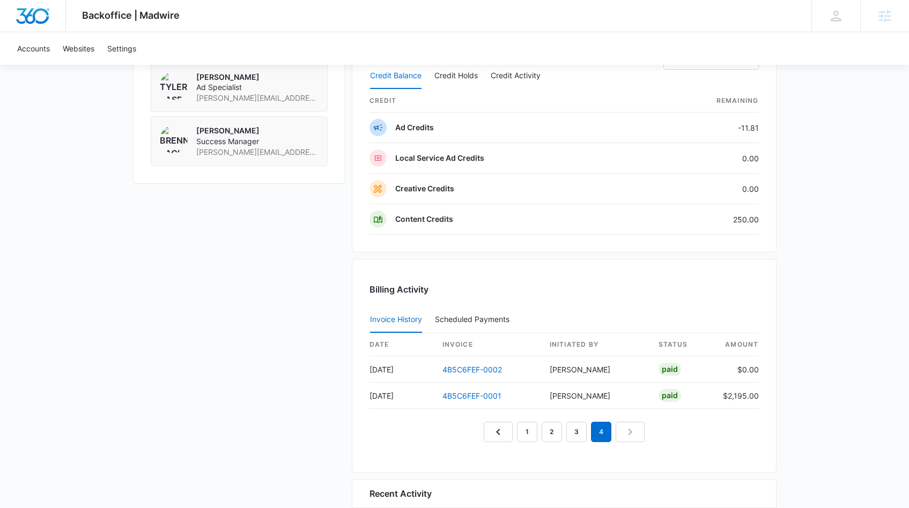
scroll to position [892, 0]
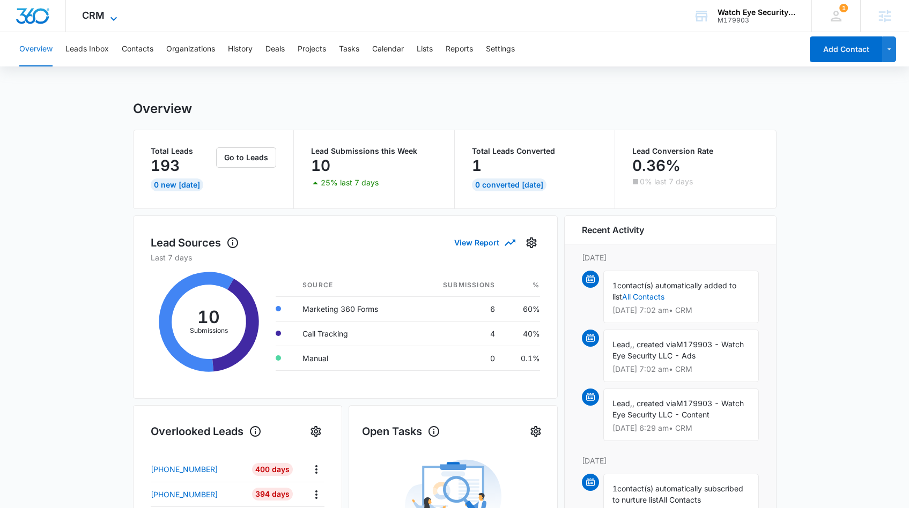
click at [115, 19] on icon at bounding box center [113, 18] width 13 height 13
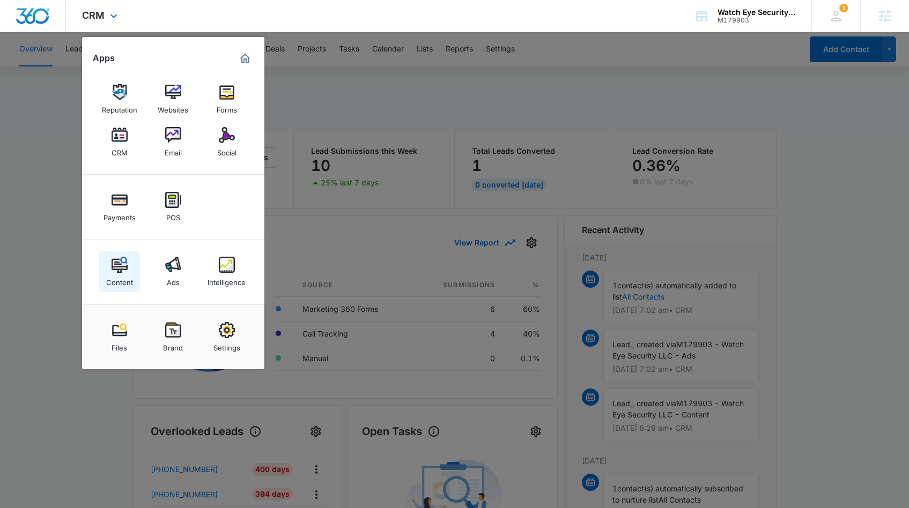
click at [114, 273] on div "Content" at bounding box center [119, 280] width 27 height 14
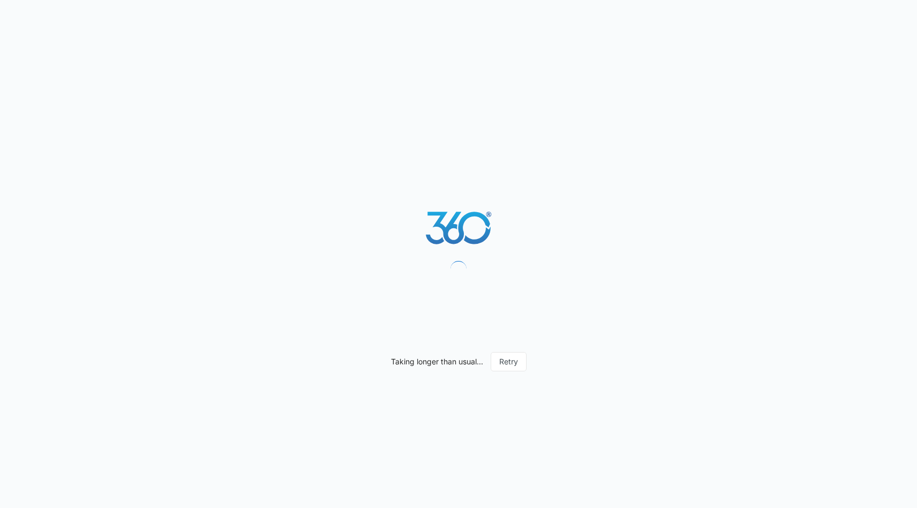
click at [505, 372] on div "Taking longer than usual... Retry" at bounding box center [458, 254] width 917 height 508
click at [512, 366] on button "Retry" at bounding box center [509, 361] width 36 height 19
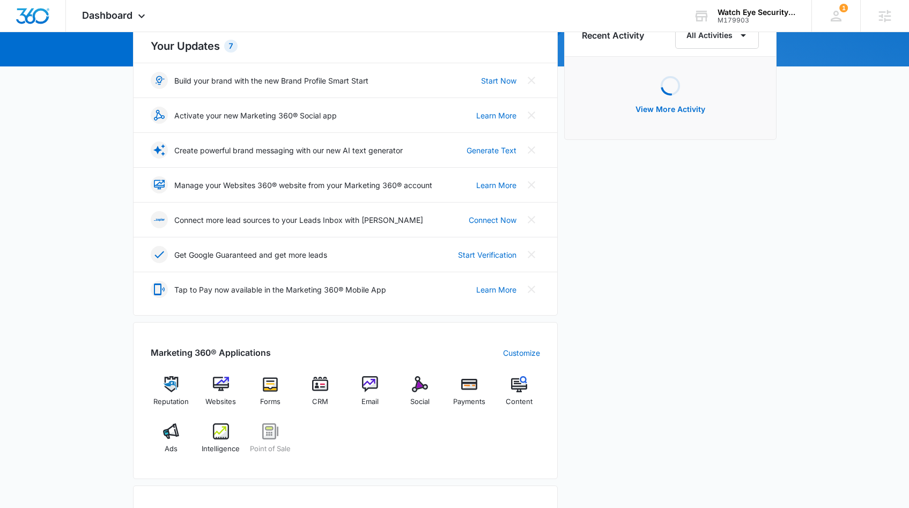
scroll to position [140, 0]
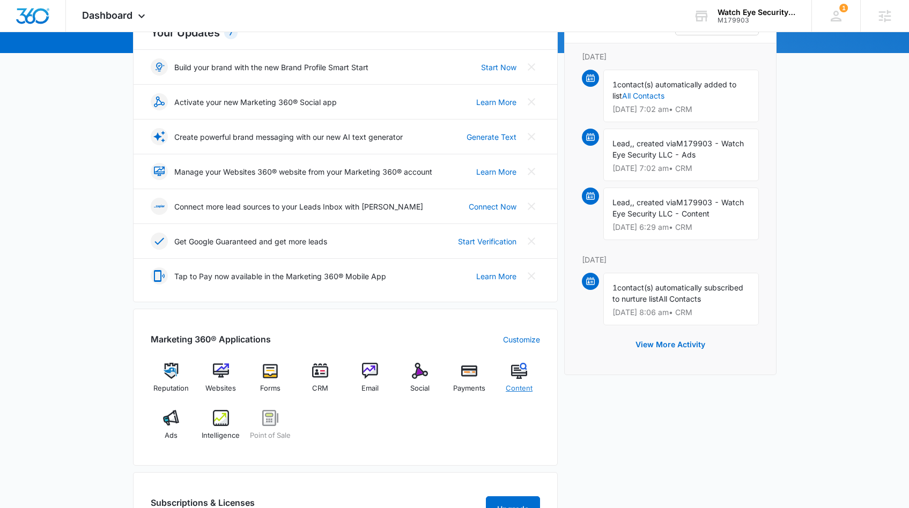
click at [513, 379] on div "Content" at bounding box center [519, 382] width 41 height 39
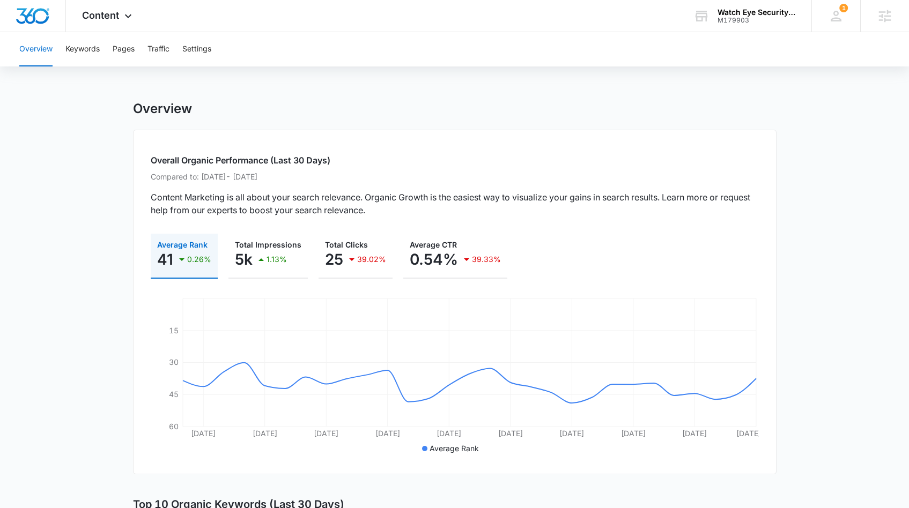
click at [109, 34] on div "Overview Keywords Pages Traffic Settings" at bounding box center [454, 49] width 883 height 34
click at [120, 21] on div "Content Apps Reputation Websites Forms CRM Email Social Payments POS Content Ad…" at bounding box center [108, 16] width 85 height 32
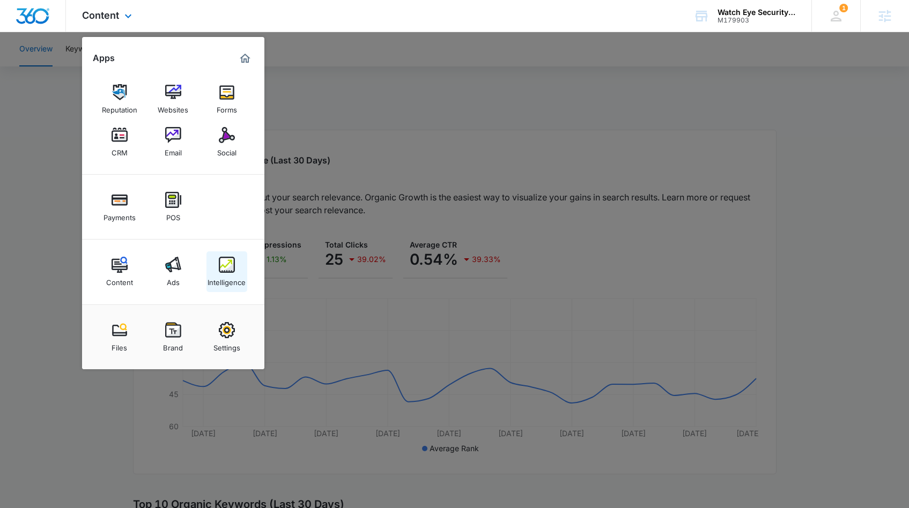
click at [229, 277] on div "Intelligence" at bounding box center [227, 280] width 38 height 14
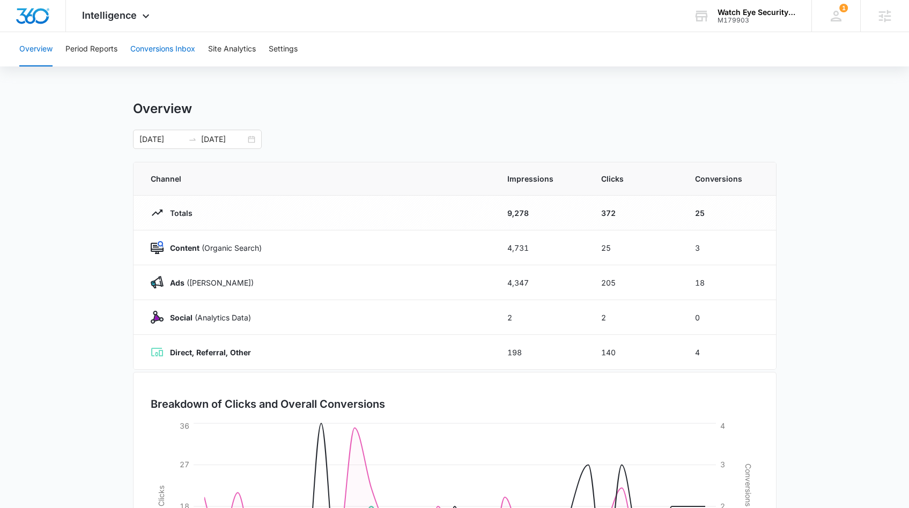
click at [189, 43] on button "Conversions Inbox" at bounding box center [162, 49] width 65 height 34
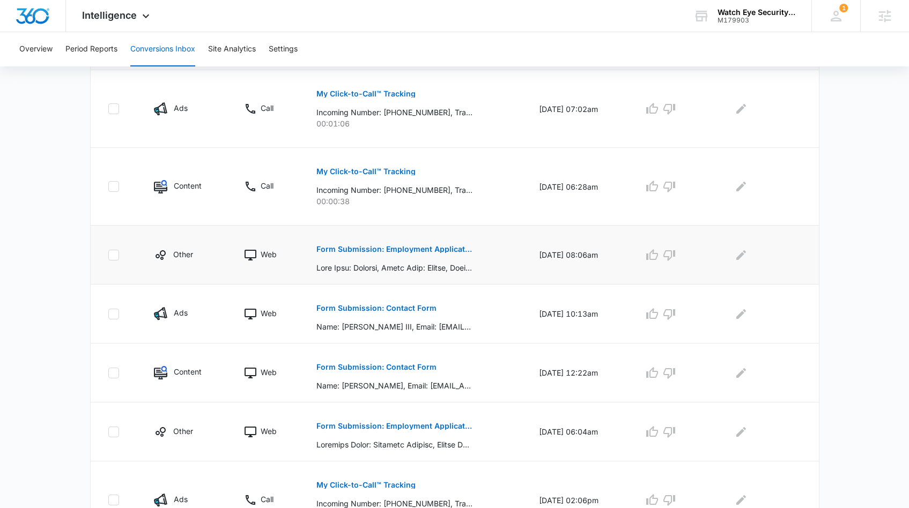
scroll to position [274, 0]
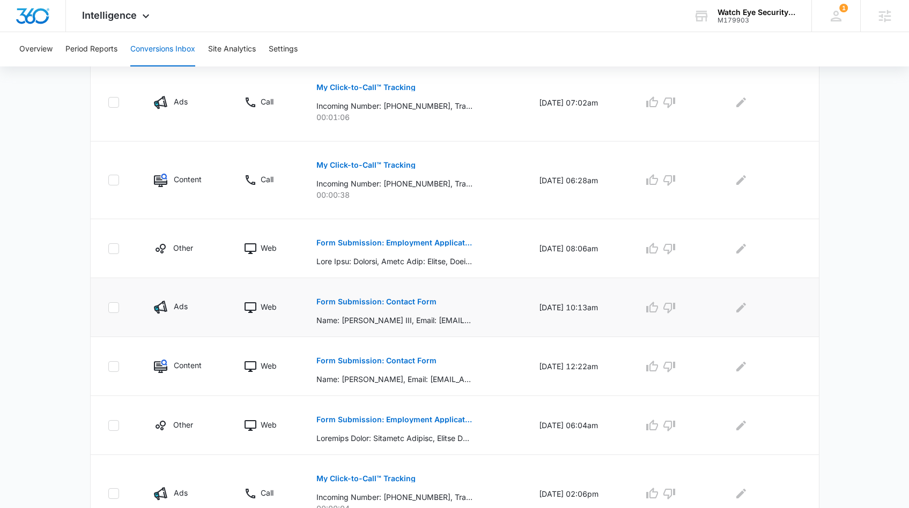
click at [406, 303] on p "Form Submission: Contact Form" at bounding box center [376, 302] width 120 height 8
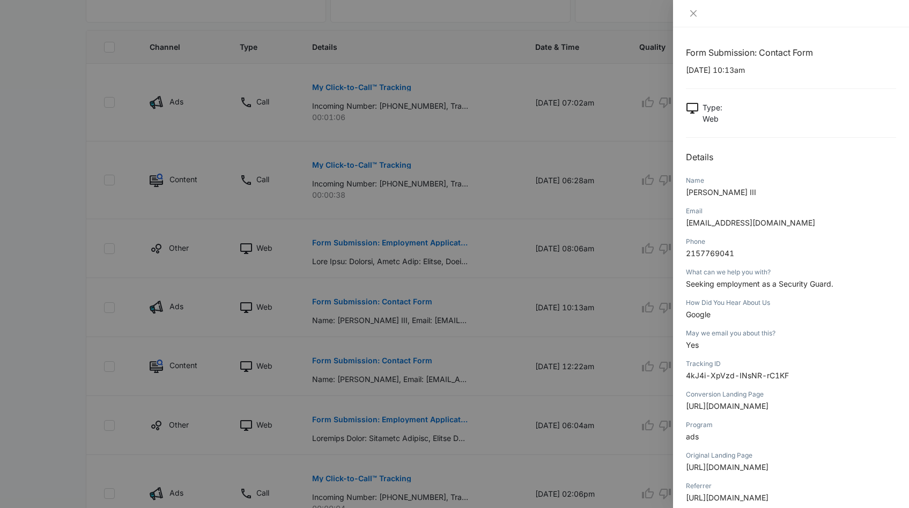
click at [132, 258] on div at bounding box center [454, 254] width 909 height 508
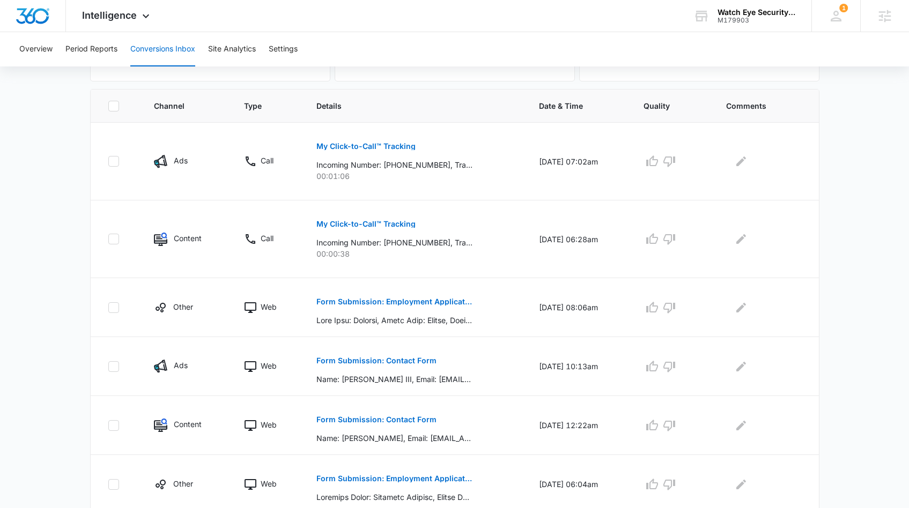
scroll to position [0, 0]
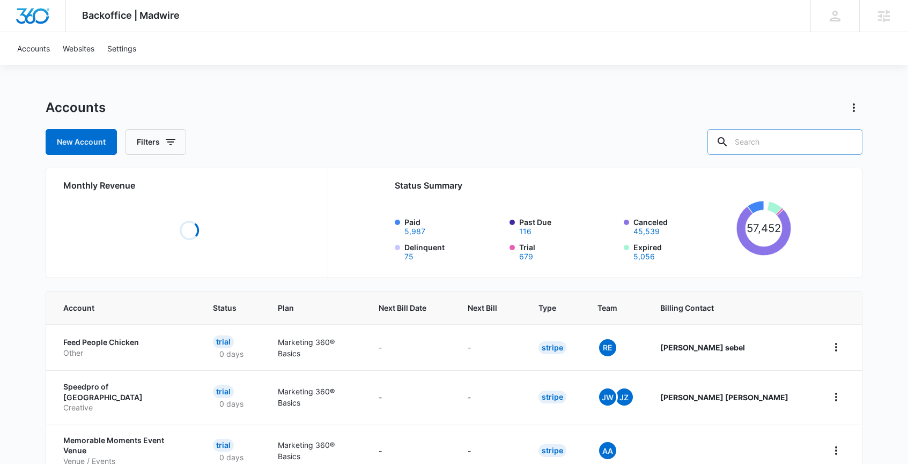
click at [785, 148] on input "text" at bounding box center [784, 142] width 155 height 26
type input "purebulk"
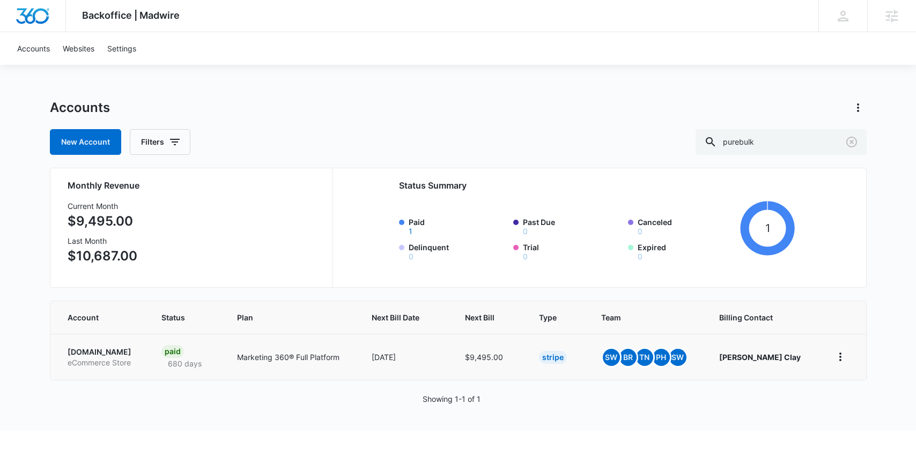
click at [105, 365] on p "eCommerce Store" at bounding box center [102, 363] width 68 height 11
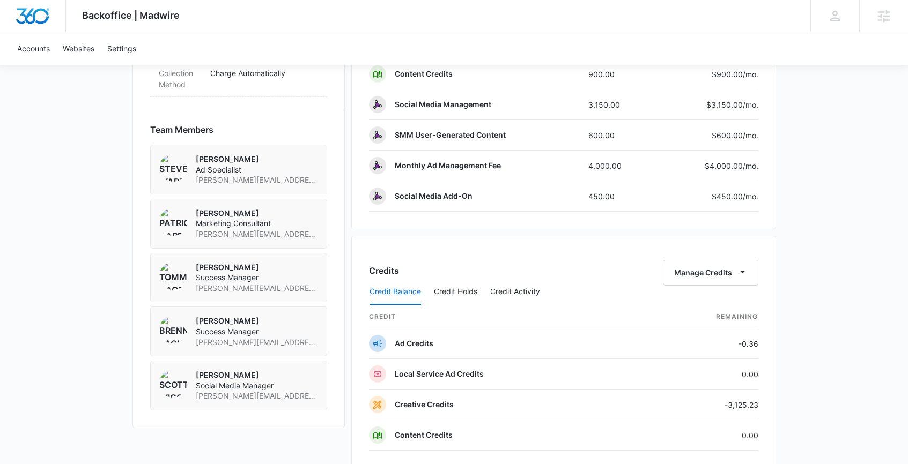
scroll to position [718, 0]
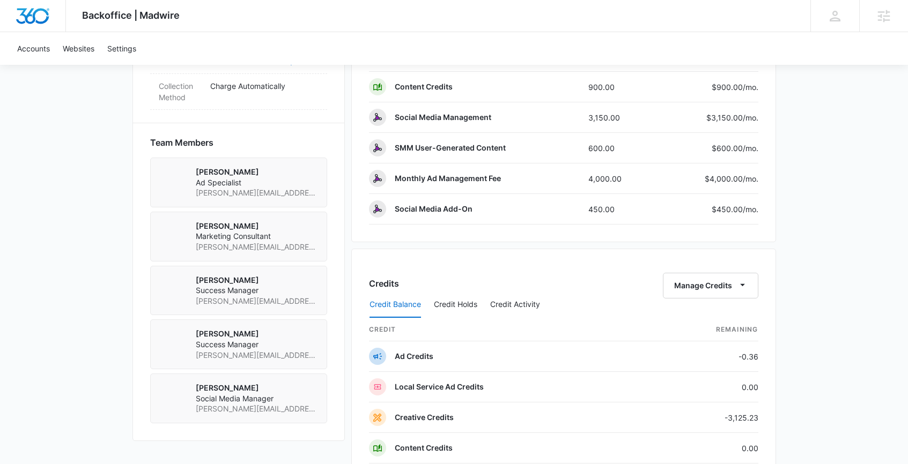
scroll to position [769, 0]
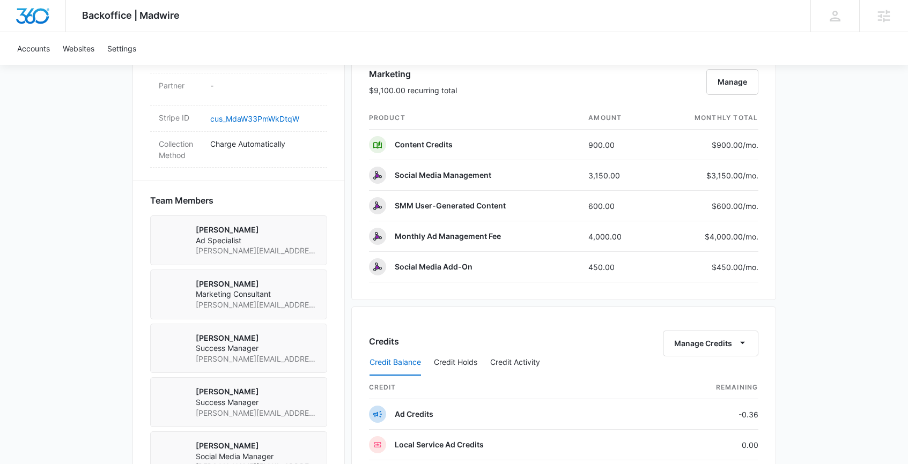
scroll to position [786, 0]
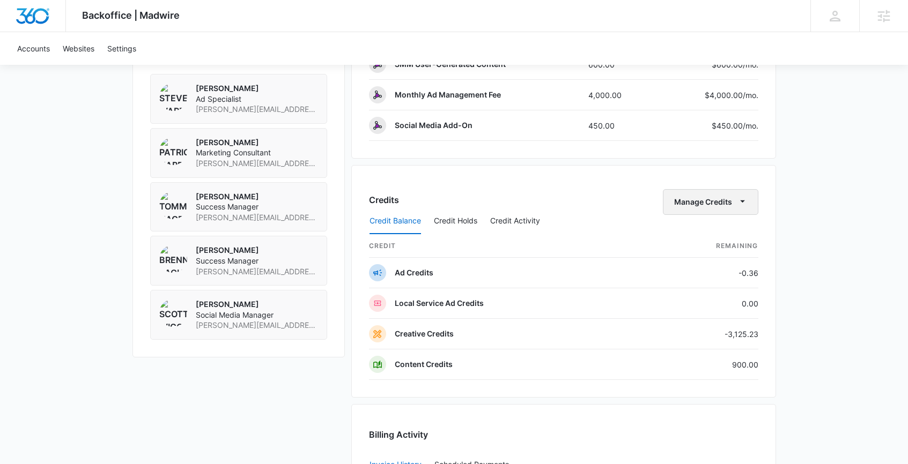
click at [735, 198] on button "Manage Credits" at bounding box center [710, 202] width 95 height 26
click at [715, 234] on div "Transfer Credits" at bounding box center [705, 237] width 56 height 8
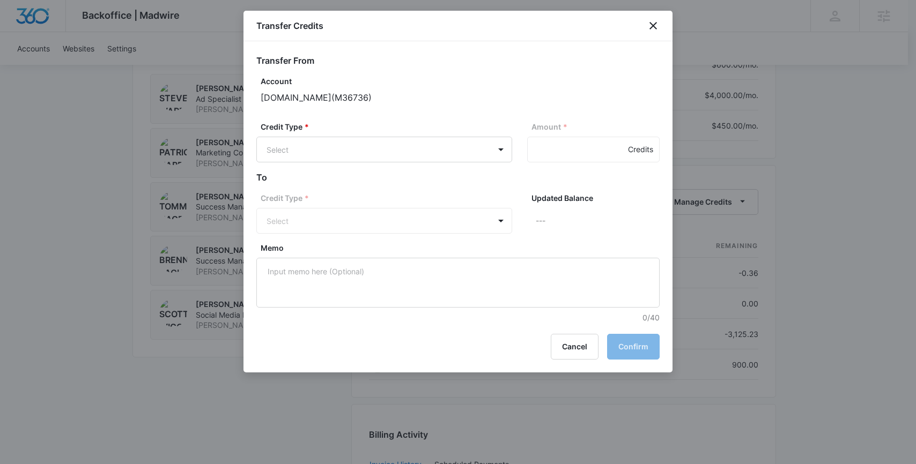
click at [488, 164] on div "Credit Type * Select Amount * Credits" at bounding box center [457, 146] width 403 height 50
click at [496, 158] on body "Backoffice | Madwire Apps Settings [PERSON_NAME] [PERSON_NAME][EMAIL_ADDRESS][P…" at bounding box center [458, 39] width 916 height 1651
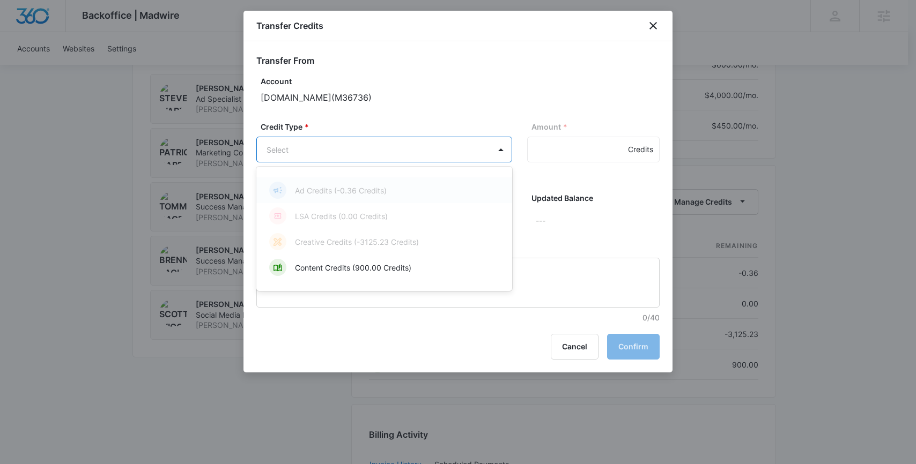
click at [428, 277] on div "Content Credits (900.00 Credits)" at bounding box center [384, 268] width 256 height 26
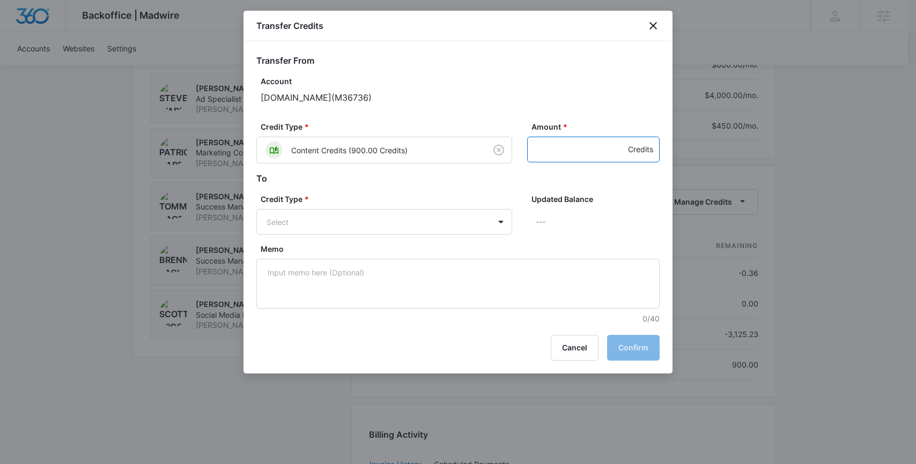
click at [561, 147] on input "Amount *" at bounding box center [593, 150] width 132 height 26
type input "900"
click at [490, 237] on div "Credit Type * Select Updated Balance ---" at bounding box center [457, 219] width 403 height 50
click at [501, 229] on body "Backoffice | Madwire Apps Settings BR Brennan Rachman brennan.rachman@madwire.c…" at bounding box center [458, 39] width 916 height 1651
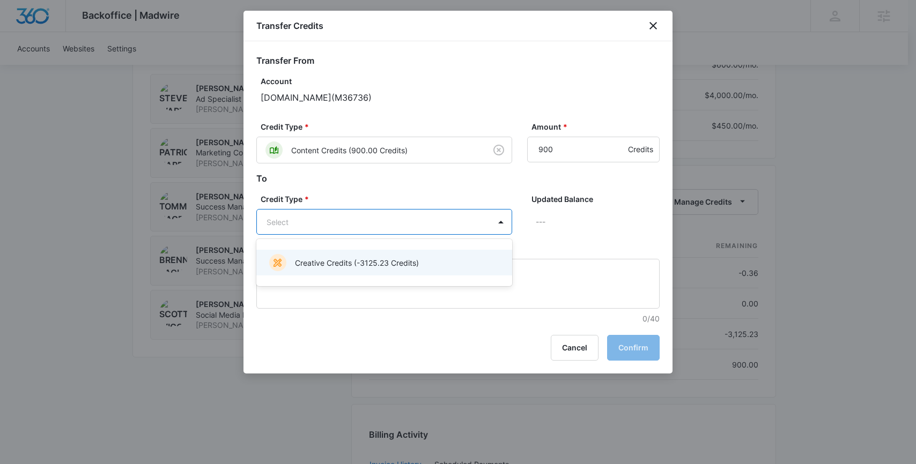
click at [465, 258] on div "Creative Credits (-3125.23 Credits)" at bounding box center [383, 262] width 228 height 17
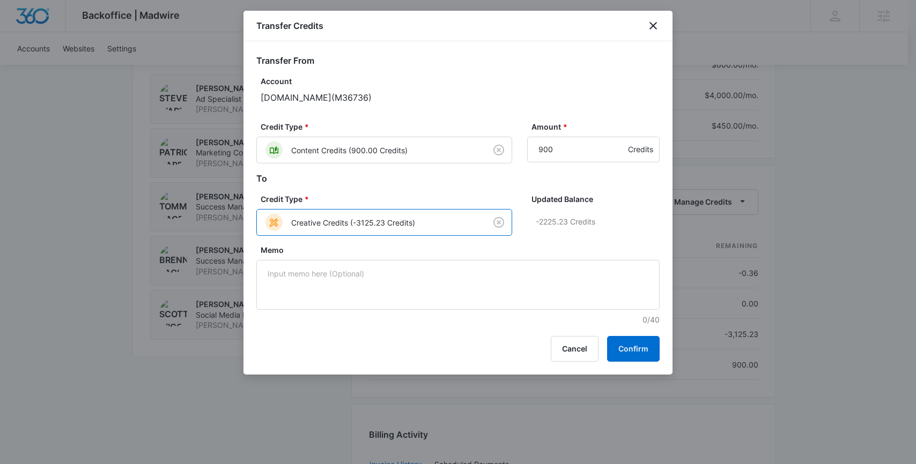
click at [612, 336] on div "Transfer Credits Transfer From Account PureBulk.com ( M36736 ) Credit Type * Co…" at bounding box center [457, 193] width 429 height 364
click at [623, 339] on button "Confirm" at bounding box center [633, 349] width 53 height 26
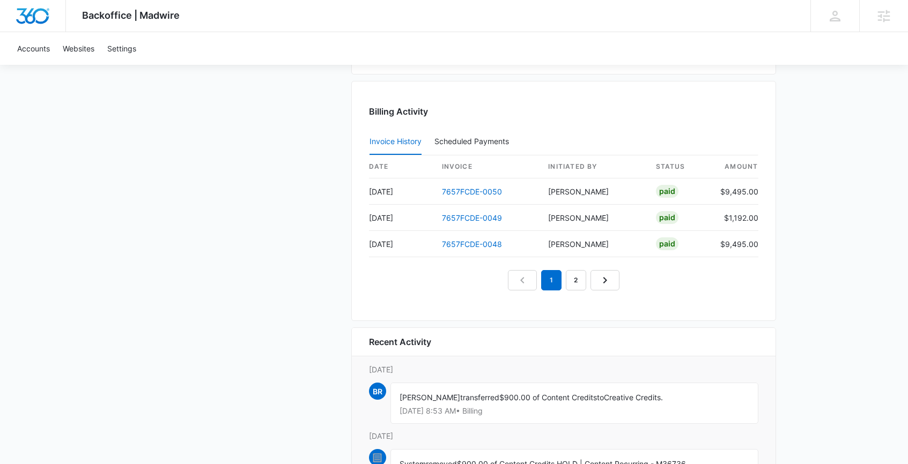
scroll to position [1169, 0]
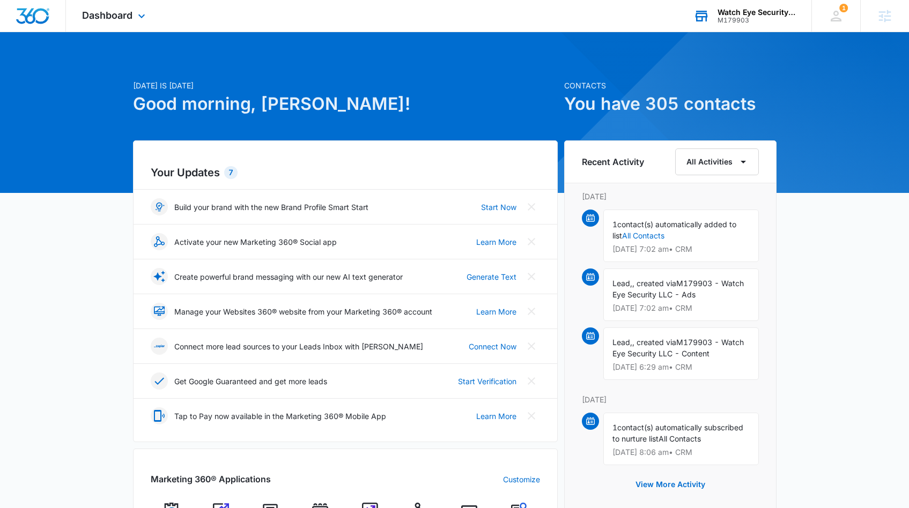
click at [735, 20] on div "M179903" at bounding box center [756, 21] width 78 height 8
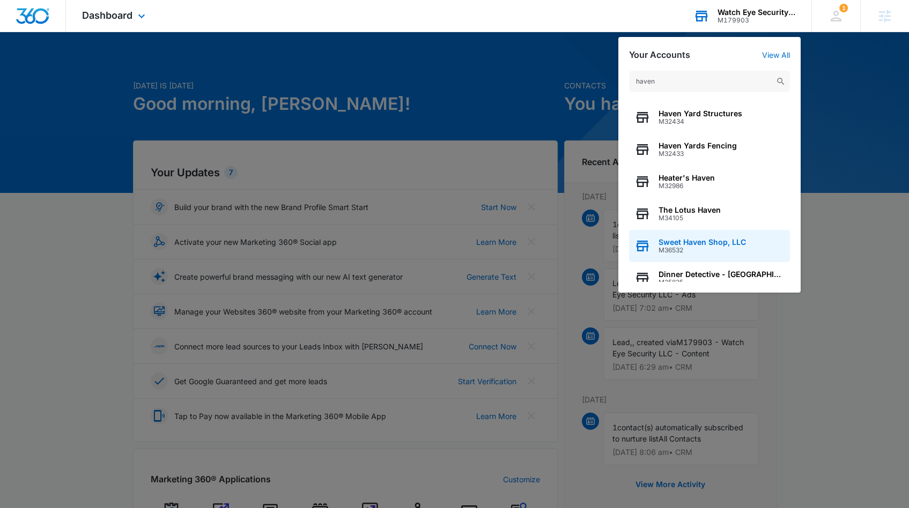
scroll to position [137, 0]
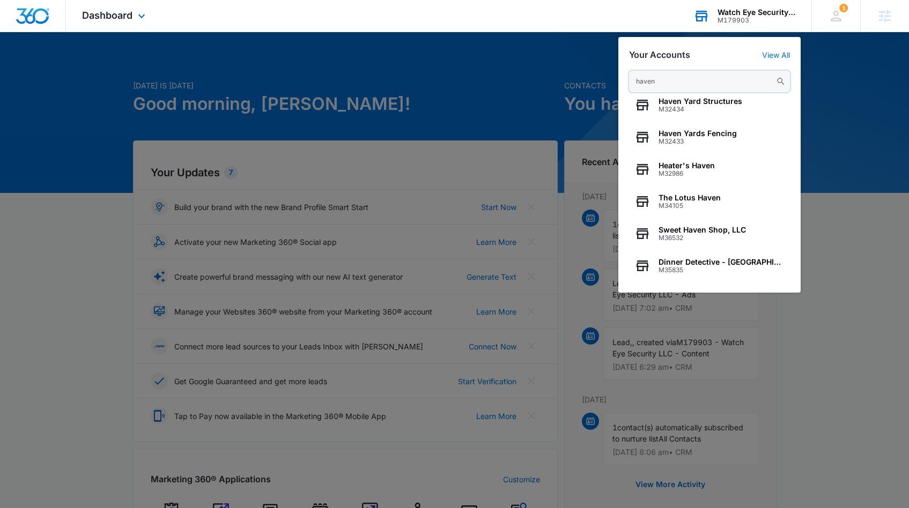
click at [681, 79] on input "haven" at bounding box center [709, 81] width 161 height 21
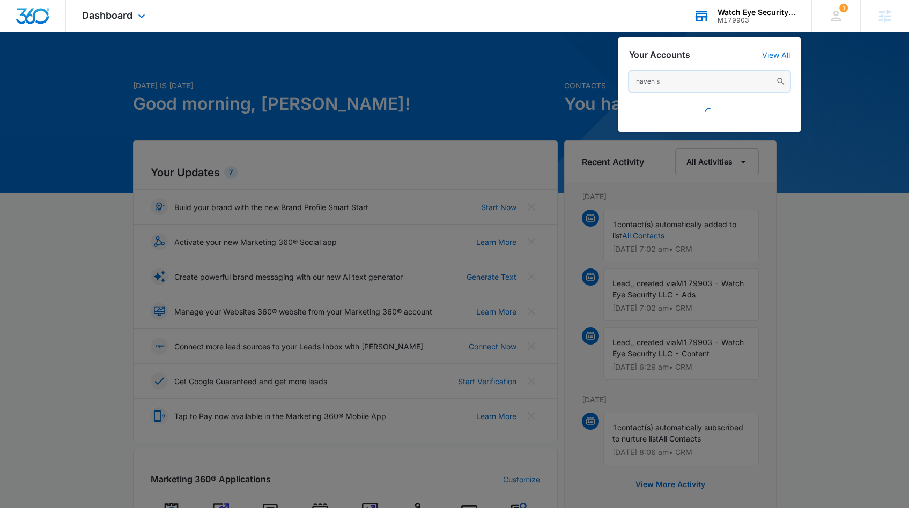
scroll to position [0, 0]
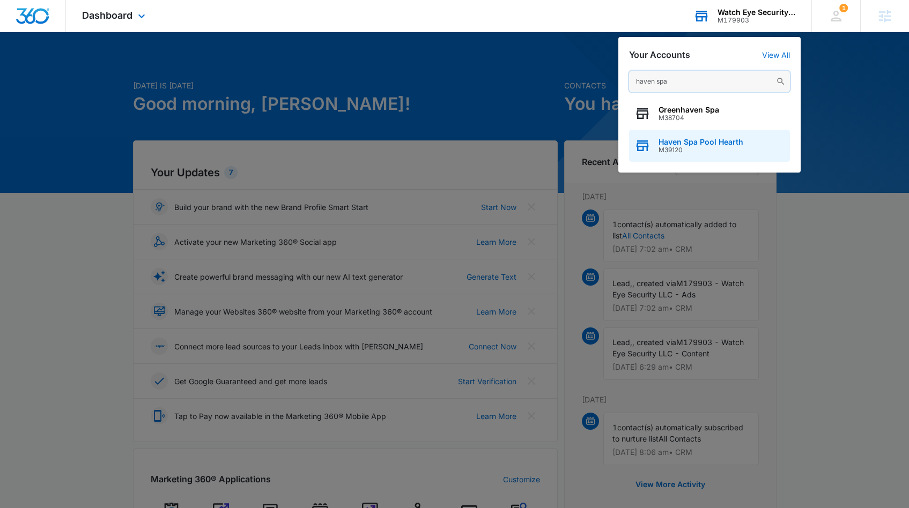
type input "haven spa"
click at [676, 138] on span "Haven Spa Pool Hearth" at bounding box center [700, 142] width 85 height 9
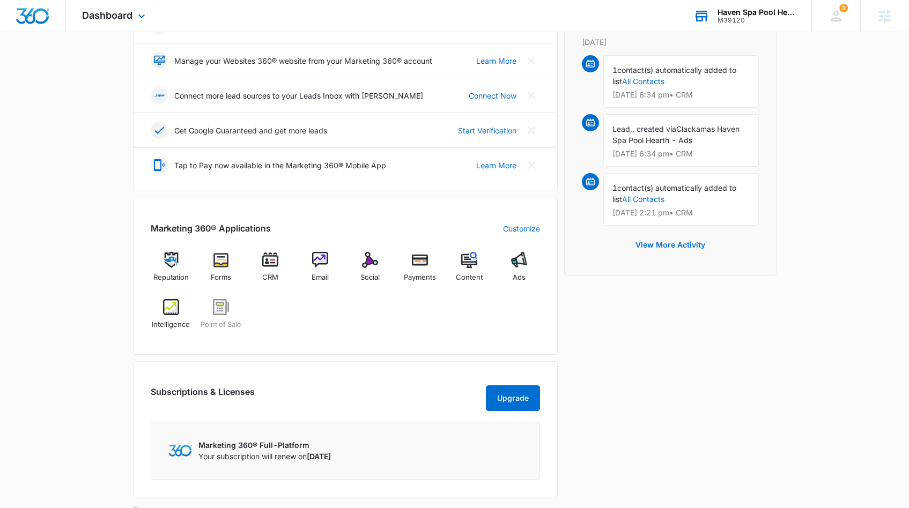
scroll to position [370, 0]
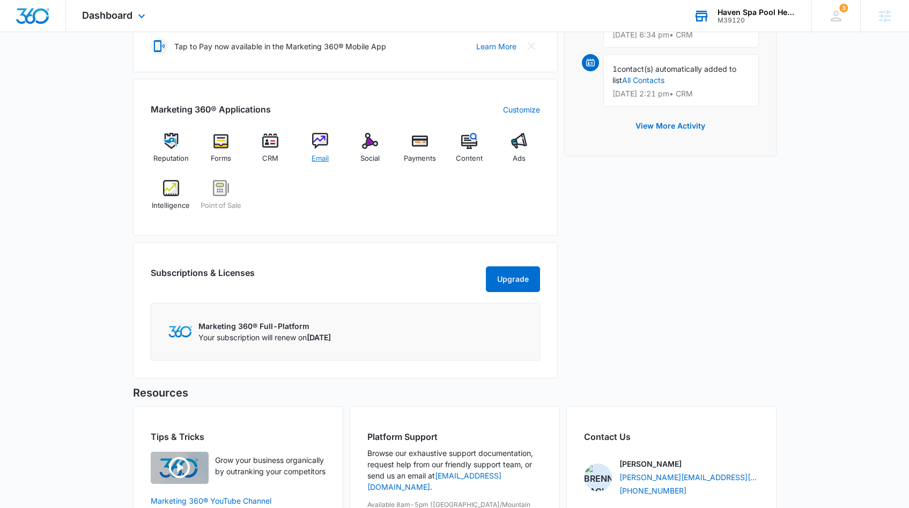
click at [328, 145] on div "Email" at bounding box center [320, 152] width 41 height 39
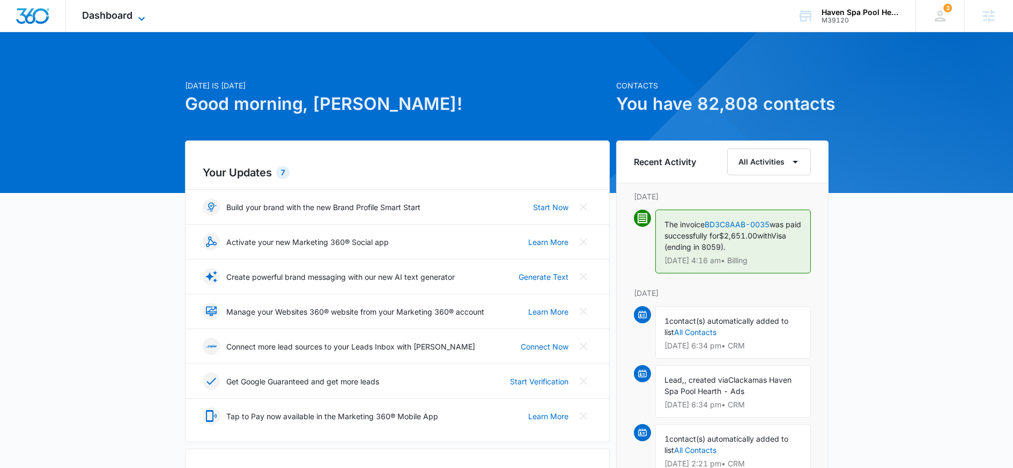
click at [142, 21] on icon at bounding box center [141, 18] width 13 height 13
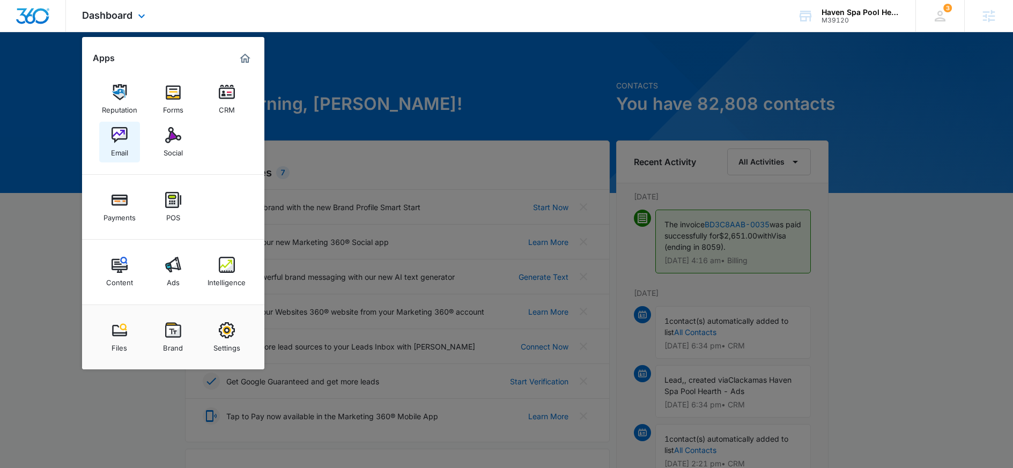
click at [113, 122] on link "Email" at bounding box center [119, 142] width 41 height 41
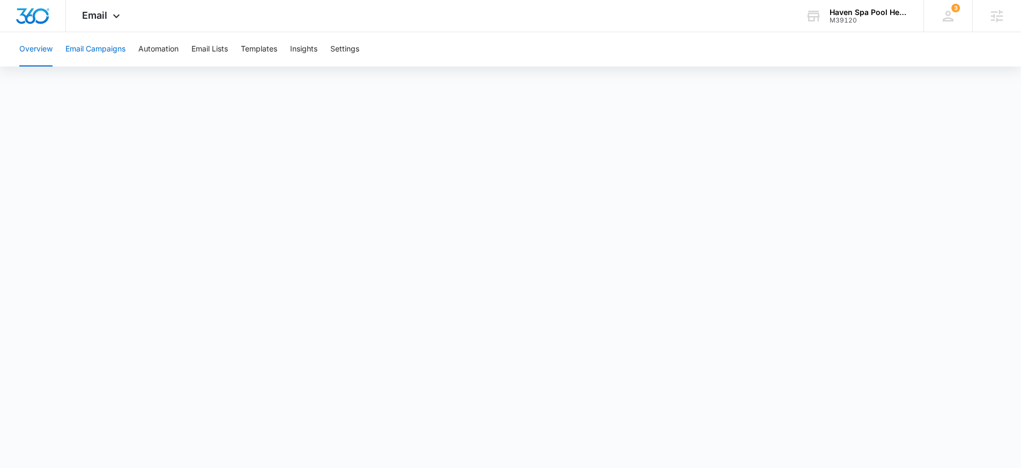
click at [102, 53] on button "Email Campaigns" at bounding box center [95, 49] width 60 height 34
